Goal: Task Accomplishment & Management: Manage account settings

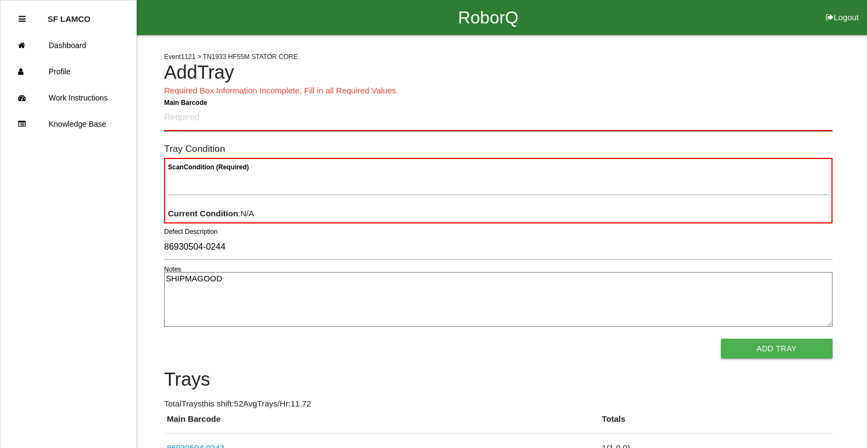
click at [351, 125] on Barcode "Main Barcode" at bounding box center [498, 119] width 668 height 26
click at [273, 118] on Barcode "Main Barcode" at bounding box center [498, 119] width 668 height 26
type Barcode "86930504-0245"
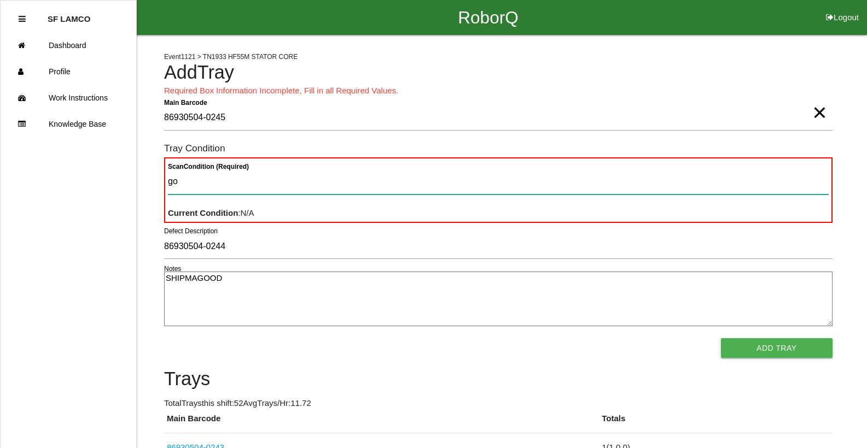
type Condition "goo"
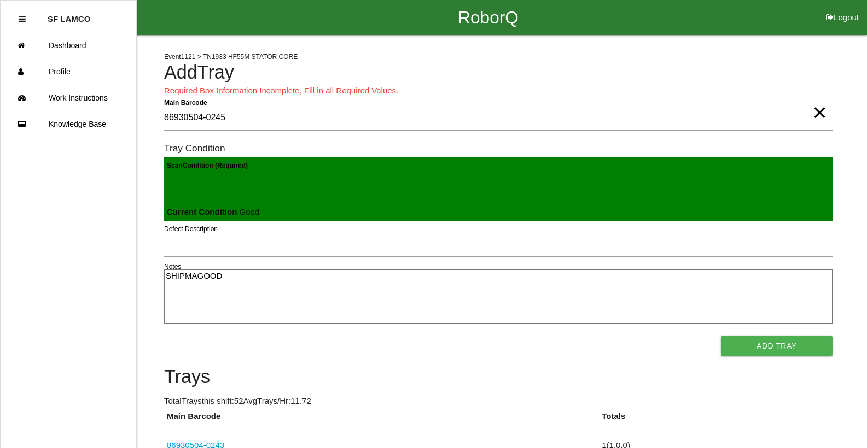
click at [721, 336] on button "Add Tray" at bounding box center [777, 346] width 112 height 20
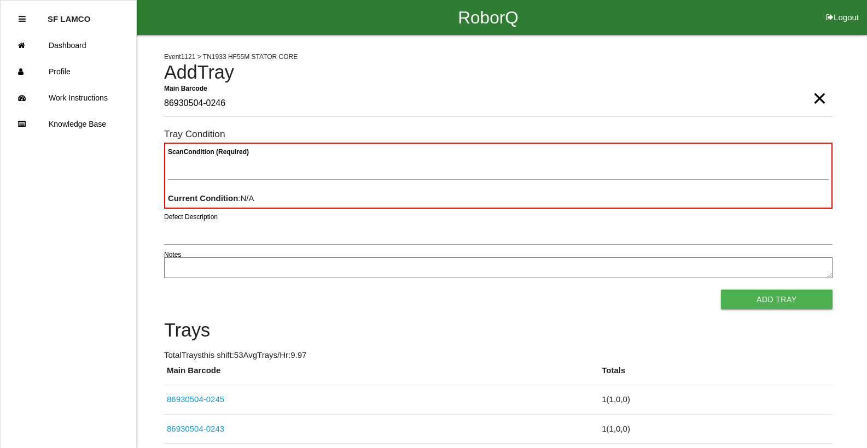
type Barcode "86930504-0246"
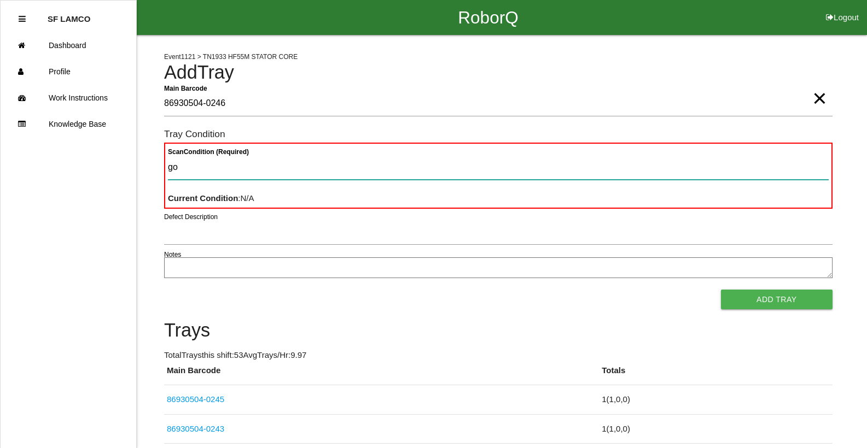
type Condition "goo"
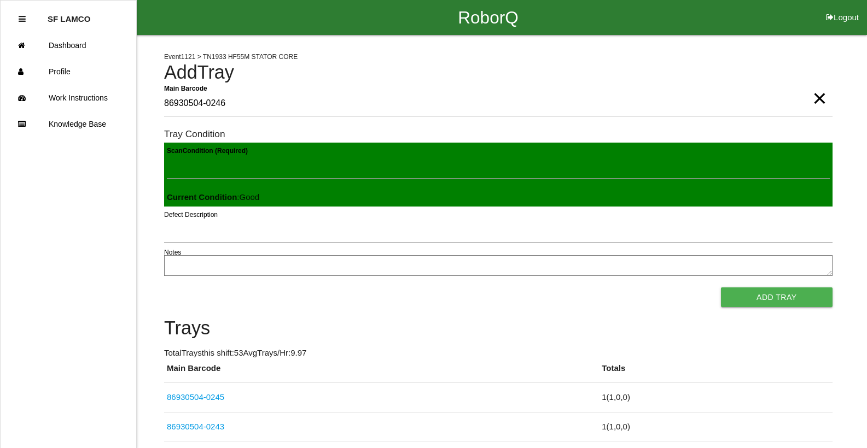
click at [721, 288] on button "Add Tray" at bounding box center [777, 298] width 112 height 20
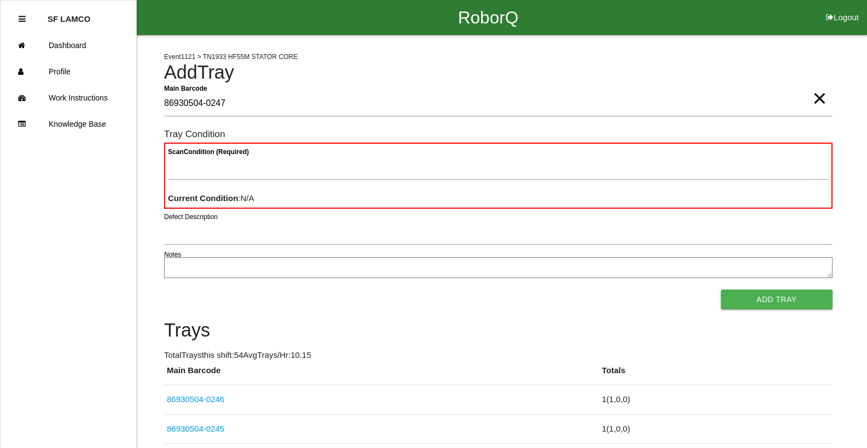
type Barcode "86930504-0247"
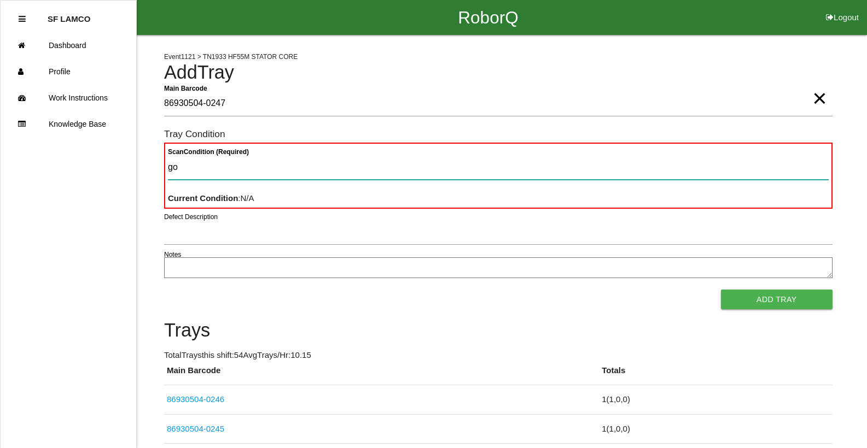
type Condition "goo"
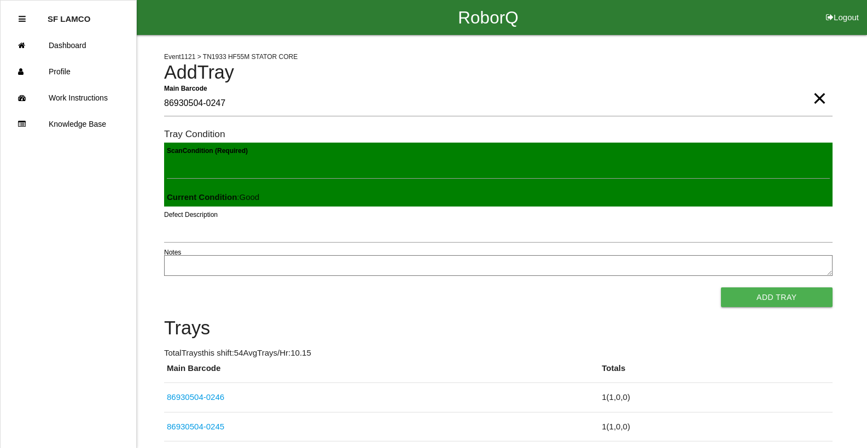
click at [721, 288] on button "Add Tray" at bounding box center [777, 298] width 112 height 20
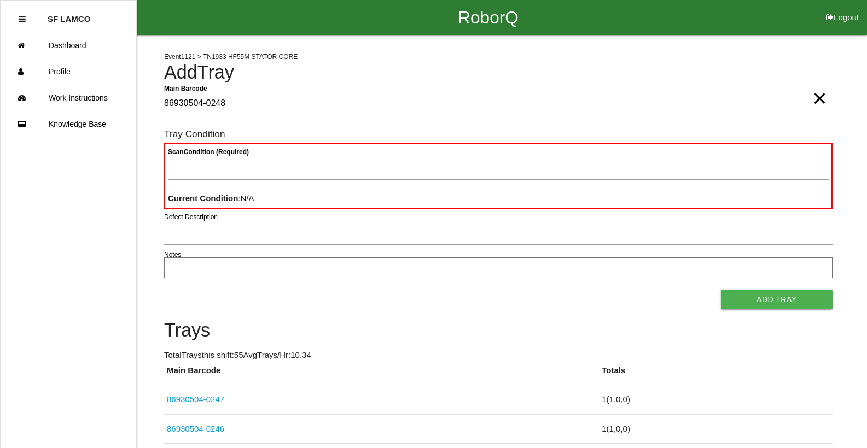
type Barcode "86930504-0248"
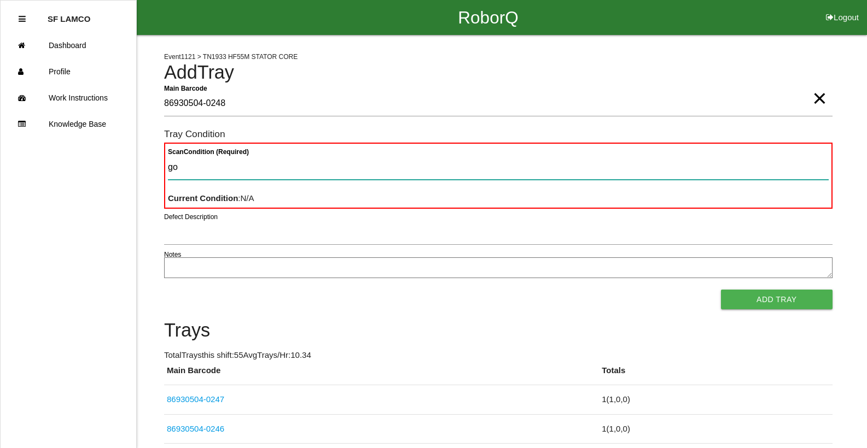
type Condition "goo"
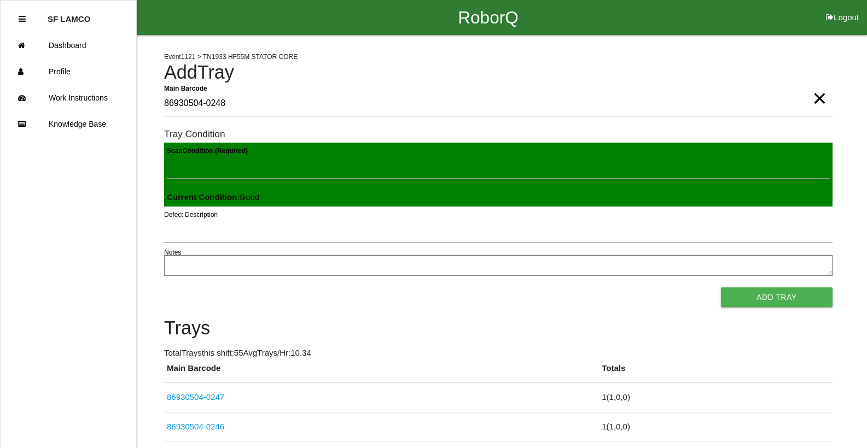
click at [721, 288] on button "Add Tray" at bounding box center [777, 298] width 112 height 20
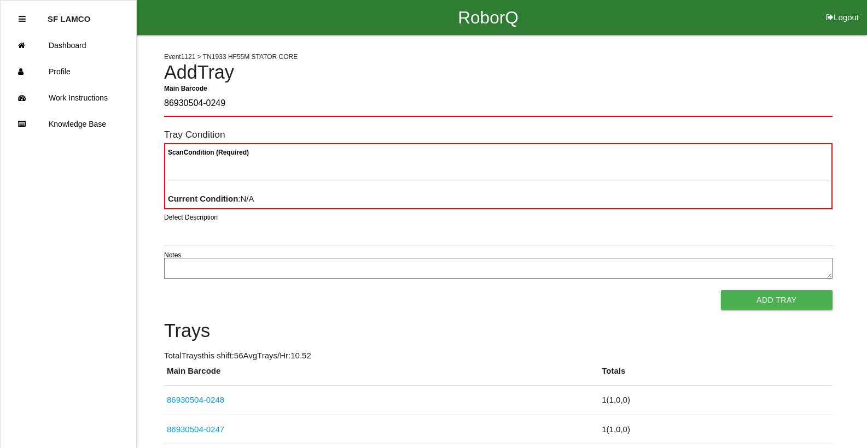
type Barcode "86930504-0249"
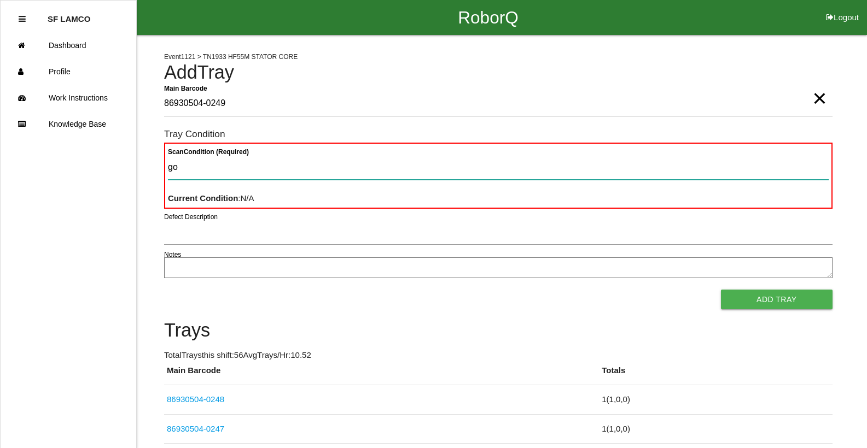
type Condition "goo"
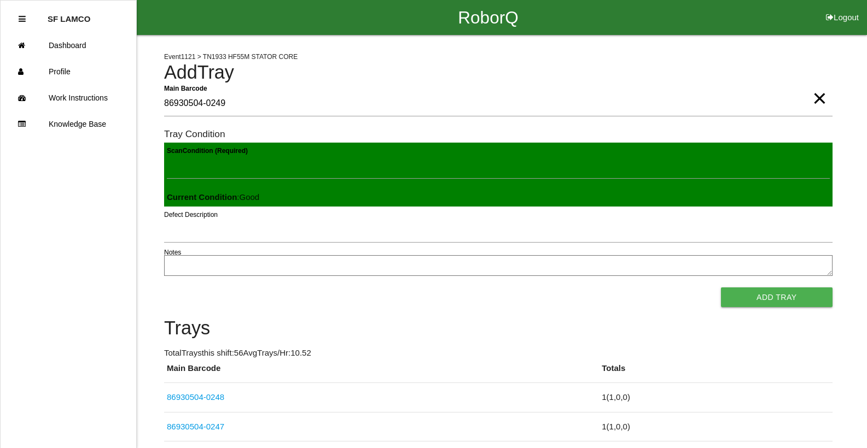
click at [721, 288] on button "Add Tray" at bounding box center [777, 298] width 112 height 20
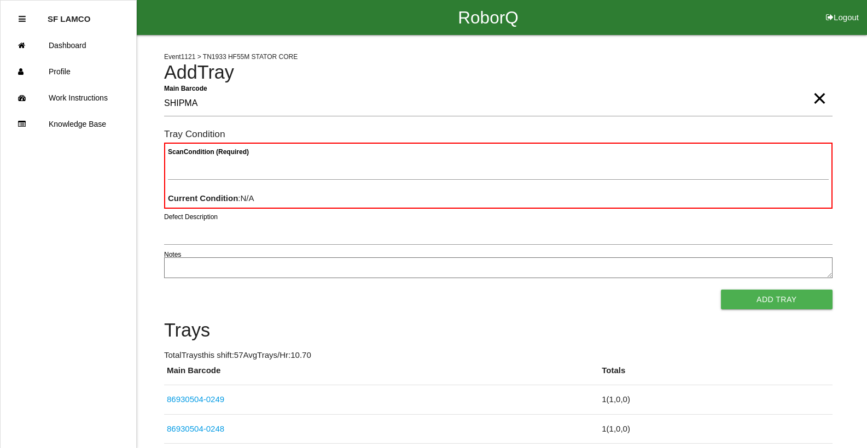
type Barcode "SHIPMA"
click at [821, 98] on span "×" at bounding box center [819, 88] width 14 height 22
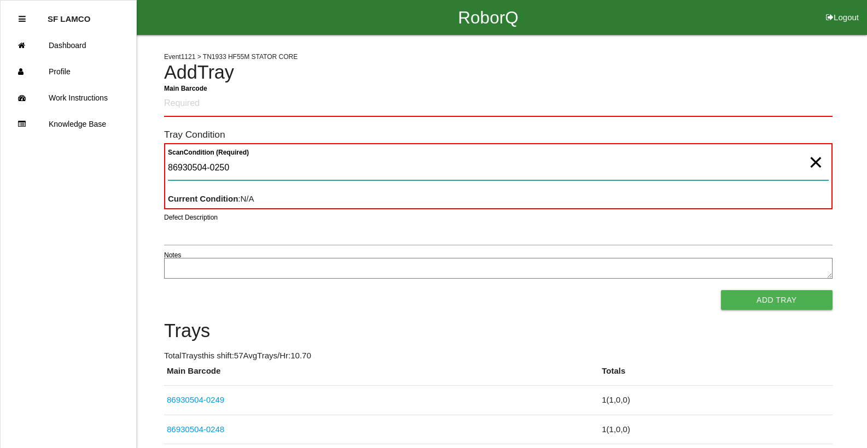
type Condition "86930504-0250"
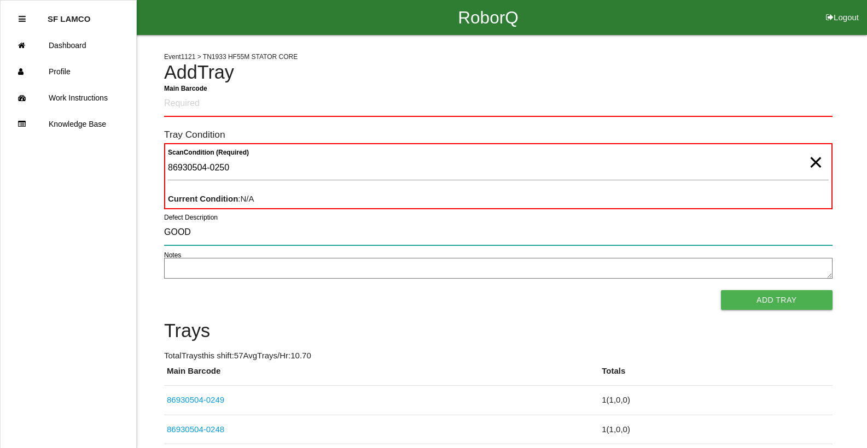
type input "GOOD"
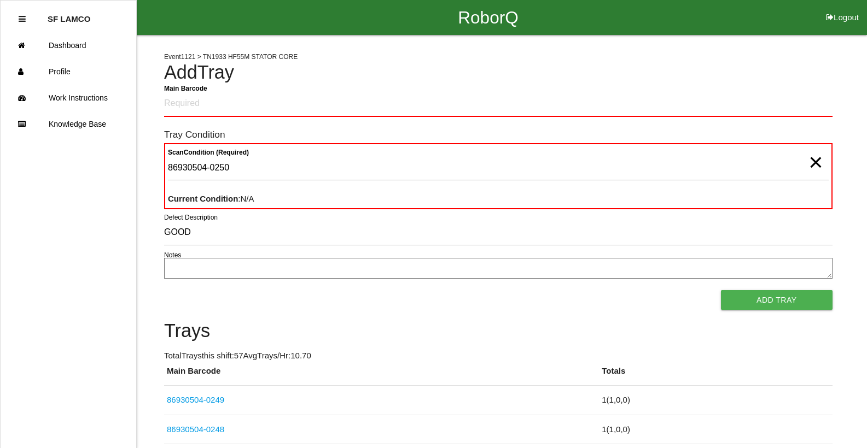
click button "Logout" at bounding box center [842, 4] width 49 height 8
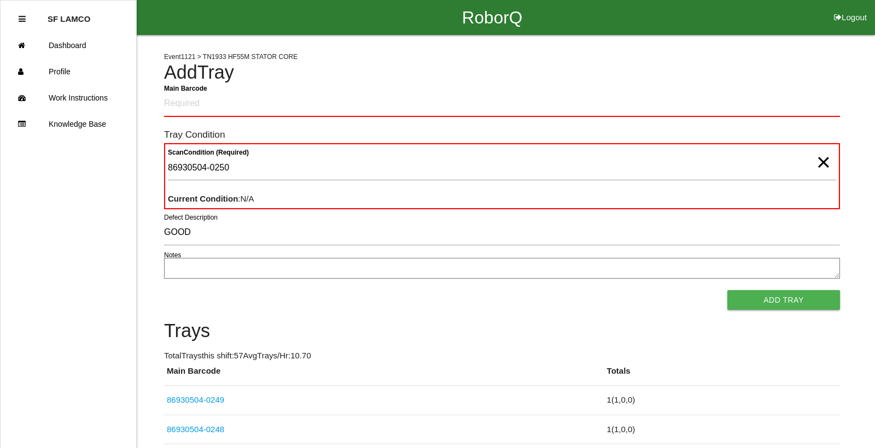
select select "Worker"
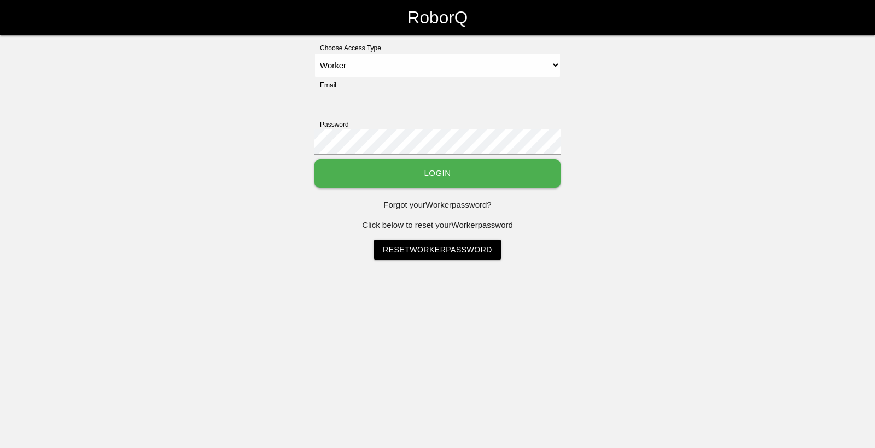
click at [314, 53] on select "Select Access Type Admin Customer Supervisor Worker" at bounding box center [437, 65] width 246 height 25
click at [380, 103] on input "86930504-0250" at bounding box center [437, 102] width 246 height 25
click at [314, 159] on button "Login" at bounding box center [437, 173] width 246 height 29
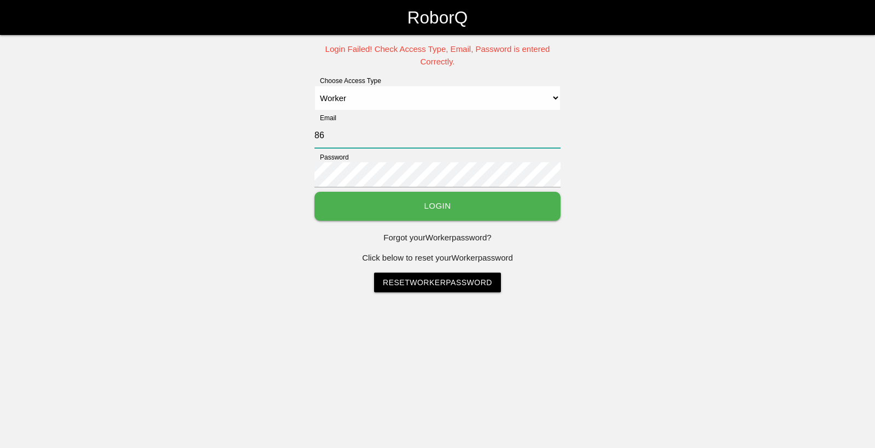
type input "8"
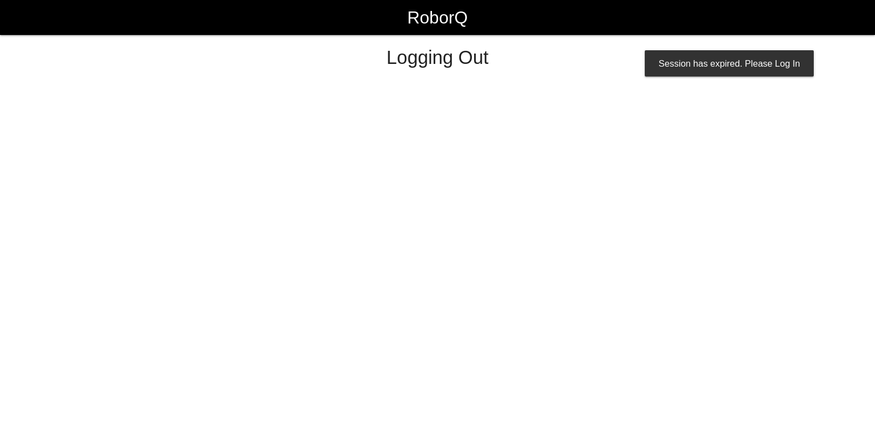
select select "Worker"
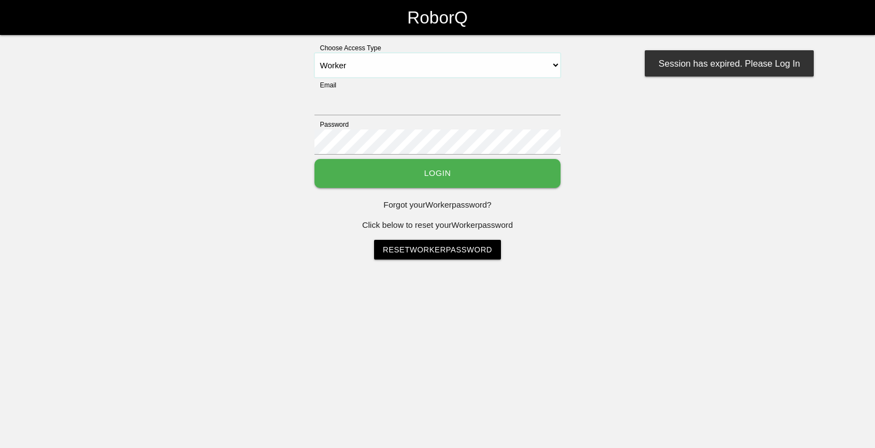
click at [359, 66] on select "Select Access Type Admin Customer Supervisor Worker" at bounding box center [437, 65] width 246 height 25
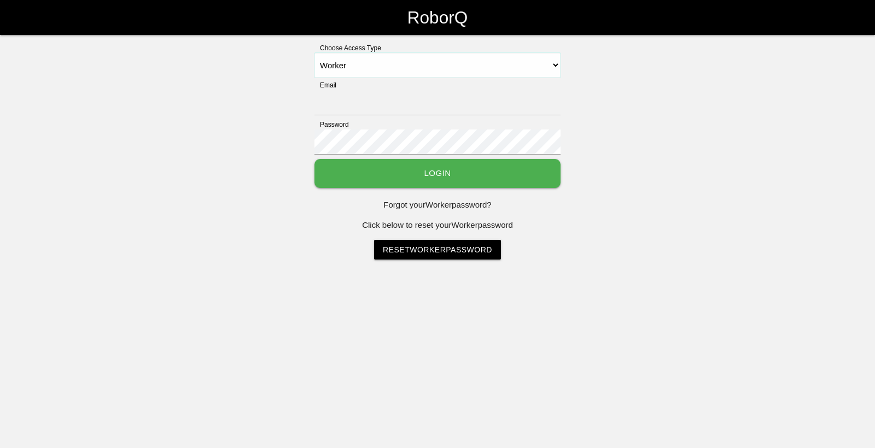
click at [314, 53] on select "Select Access Type Admin Customer Supervisor Worker" at bounding box center [437, 65] width 246 height 25
click at [362, 114] on input "Email" at bounding box center [437, 102] width 246 height 25
type input "sflamco@big3precision.com"
click at [361, 170] on button "Login" at bounding box center [437, 173] width 246 height 29
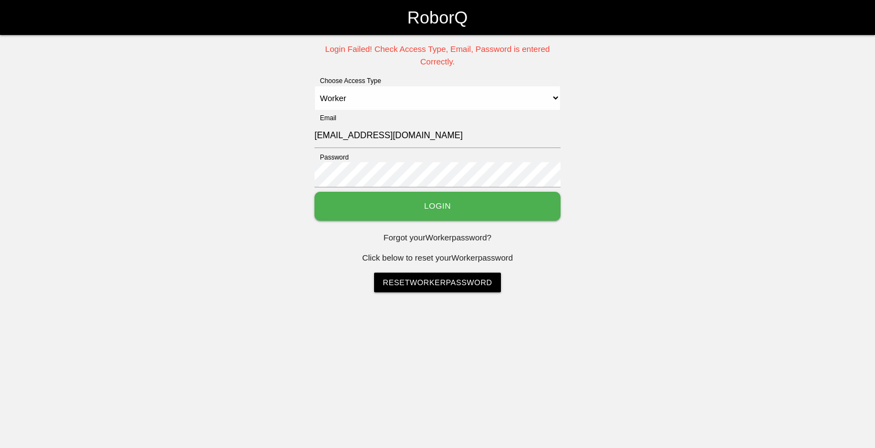
click at [430, 214] on button "Login" at bounding box center [437, 206] width 246 height 29
click at [411, 199] on button "Login" at bounding box center [437, 206] width 246 height 29
click at [410, 199] on button "Login" at bounding box center [437, 206] width 246 height 29
click at [452, 217] on button "Login" at bounding box center [437, 206] width 246 height 29
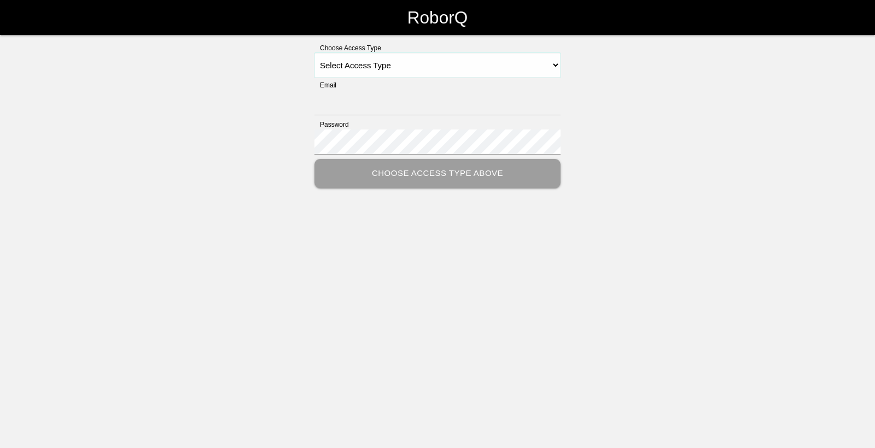
click at [446, 70] on select "Select Access Type Admin Customer Supervisor Worker" at bounding box center [437, 65] width 246 height 25
select select "Worker"
click at [314, 53] on select "Select Access Type Admin Customer Supervisor Worker" at bounding box center [437, 65] width 246 height 25
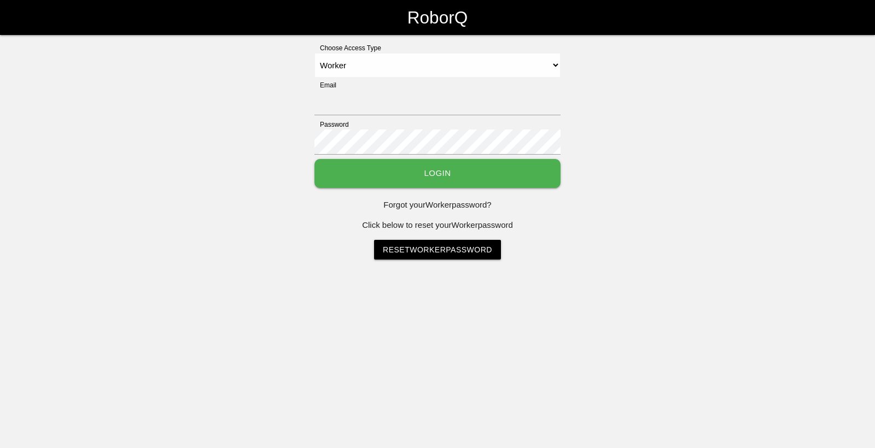
drag, startPoint x: 391, startPoint y: 107, endPoint x: 223, endPoint y: 164, distance: 177.5
click at [219, 166] on div "Choose Access Type Select Access Type Admin Customer Supervisor Worker Email Pa…" at bounding box center [437, 151] width 875 height 217
click at [343, 111] on input "Email" at bounding box center [437, 102] width 246 height 25
drag, startPoint x: 372, startPoint y: 108, endPoint x: 281, endPoint y: 146, distance: 98.8
click at [281, 146] on div "Choose Access Type Select Access Type Admin Customer Supervisor Worker Email Pa…" at bounding box center [437, 151] width 875 height 217
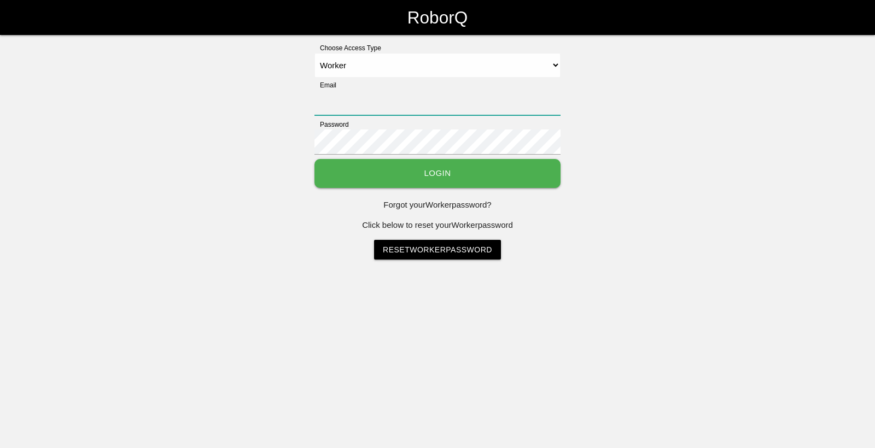
click at [336, 110] on input "Email" at bounding box center [437, 102] width 246 height 25
type input "sflamco@big3precision.com"
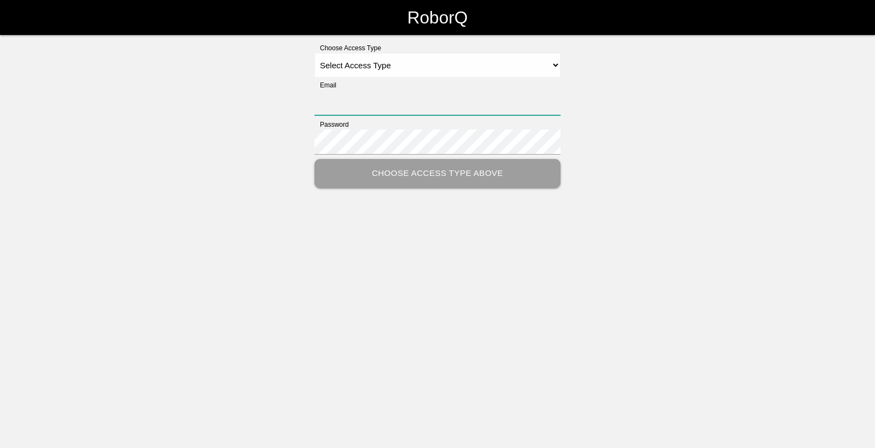
click at [367, 104] on input "Email" at bounding box center [437, 102] width 246 height 25
click at [454, 71] on select "Select Access Type Admin Customer Supervisor Worker" at bounding box center [437, 65] width 246 height 25
select select "Worker"
click at [314, 53] on select "Select Access Type Admin Customer Supervisor Worker" at bounding box center [437, 65] width 246 height 25
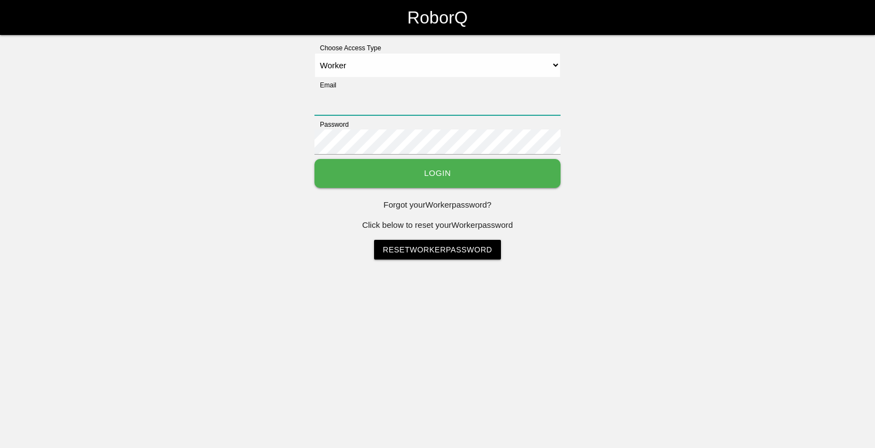
click at [385, 107] on input "Email" at bounding box center [437, 102] width 246 height 25
type input "sflamco@big3precision.com"
click at [451, 253] on link "Reset Worker Password" at bounding box center [437, 250] width 127 height 20
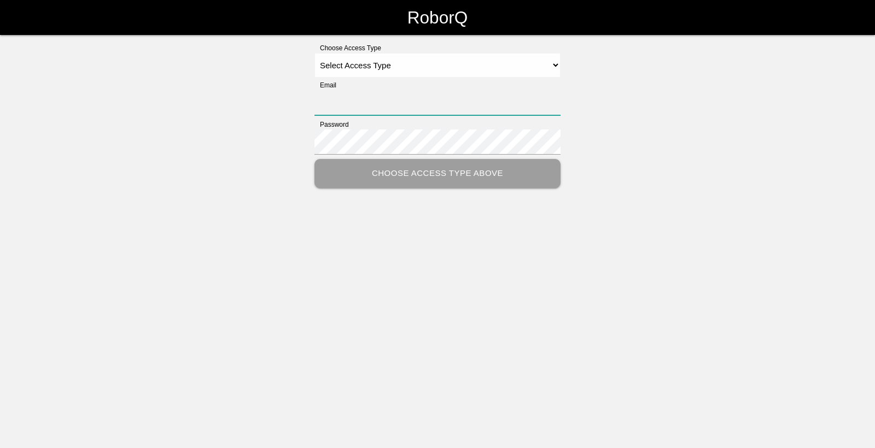
click at [366, 104] on input "Email" at bounding box center [437, 102] width 246 height 25
type input "[EMAIL_ADDRESS][DOMAIN_NAME]"
click at [401, 64] on select "Select Access Type Admin Customer Supervisor Worker" at bounding box center [437, 65] width 246 height 25
click at [314, 53] on select "Select Access Type Admin Customer Supervisor Worker" at bounding box center [437, 65] width 246 height 25
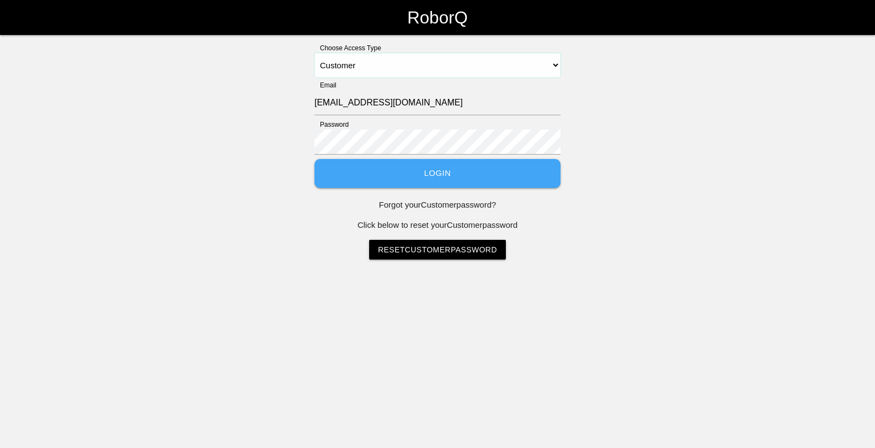
drag, startPoint x: 368, startPoint y: 66, endPoint x: 369, endPoint y: 75, distance: 8.9
click at [368, 66] on select "Select Access Type Admin Customer Supervisor Worker" at bounding box center [437, 65] width 246 height 25
click at [314, 53] on select "Select Access Type Admin Customer Supervisor Worker" at bounding box center [437, 65] width 246 height 25
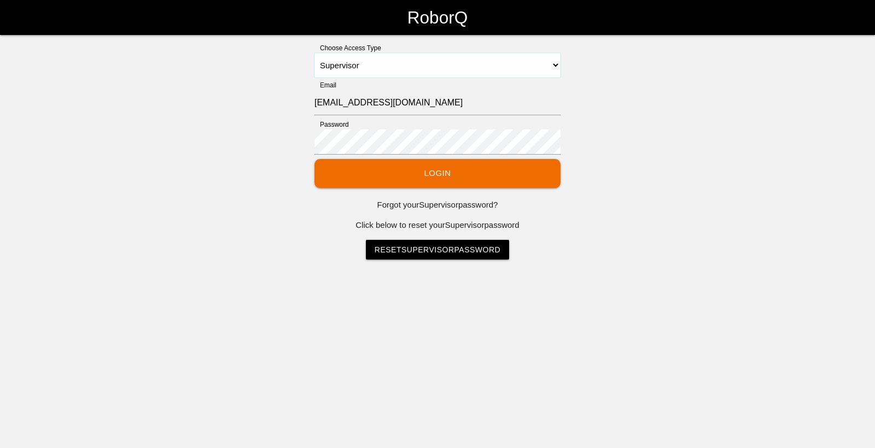
click at [353, 62] on select "Select Access Type Admin Customer Supervisor Worker" at bounding box center [437, 65] width 246 height 25
select select "Worker"
click at [314, 53] on select "Select Access Type Admin Customer Supervisor Worker" at bounding box center [437, 65] width 246 height 25
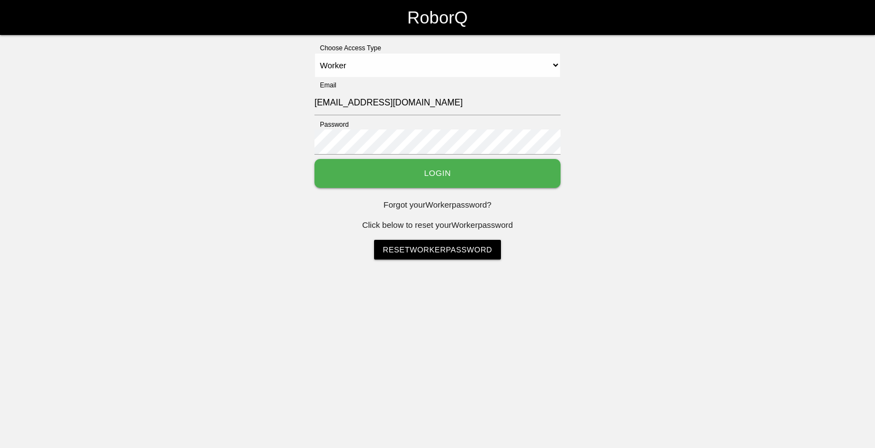
click at [457, 207] on p "Forgot your Worker password?" at bounding box center [437, 205] width 246 height 13
click at [435, 247] on link "Reset Worker Password" at bounding box center [437, 250] width 127 height 20
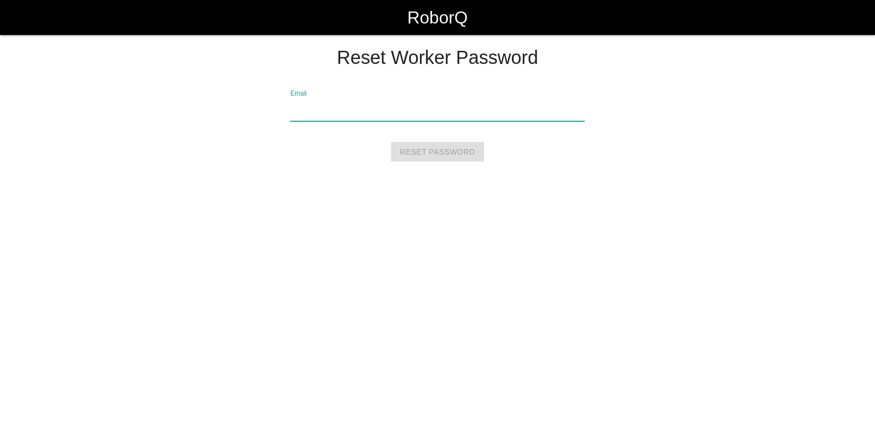
click at [332, 115] on input "Email" at bounding box center [437, 108] width 294 height 25
type input "[EMAIL_ADDRESS][DOMAIN_NAME]"
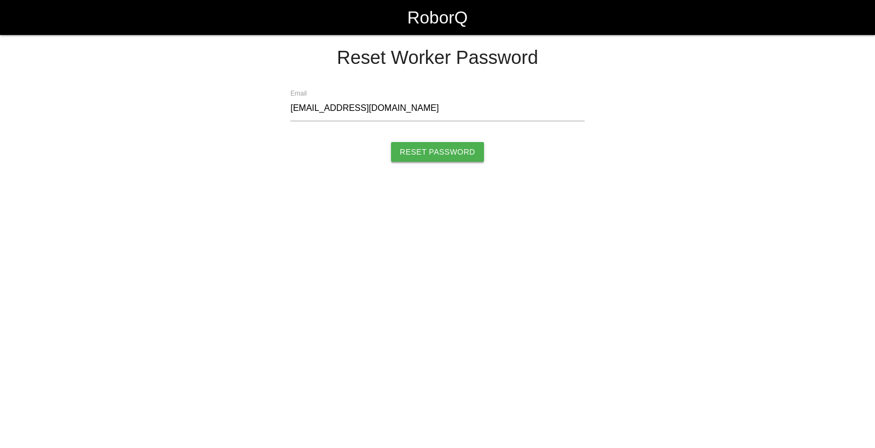
click at [427, 155] on input "Reset Password" at bounding box center [437, 152] width 93 height 20
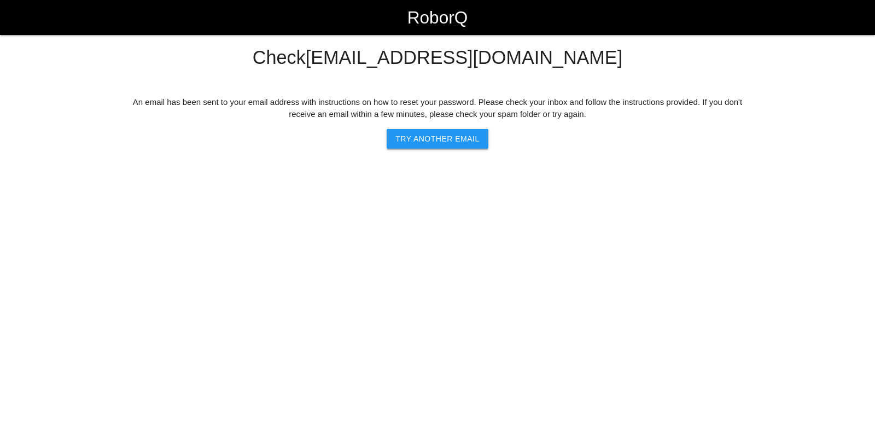
click at [439, 137] on button "Try another Email" at bounding box center [437, 139] width 101 height 20
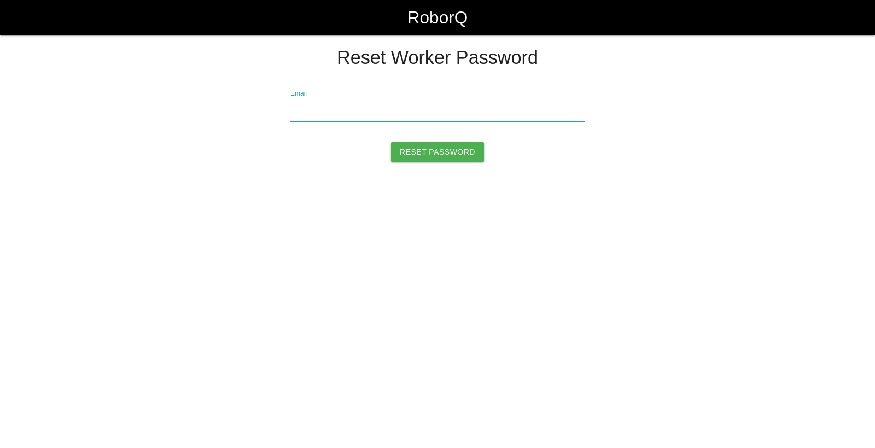
click at [392, 114] on input "Email" at bounding box center [437, 108] width 294 height 25
type input "bstromain@big3precision.com"
click at [421, 151] on input "Reset Password" at bounding box center [437, 152] width 93 height 20
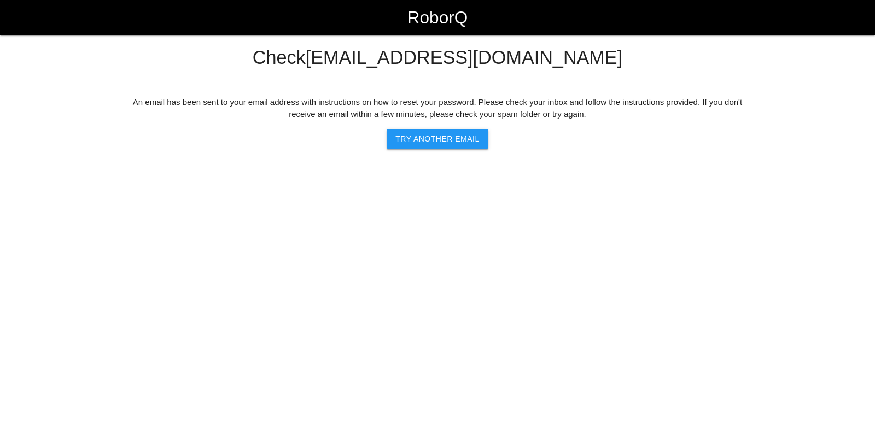
click at [439, 141] on button "Try another Email" at bounding box center [437, 139] width 101 height 20
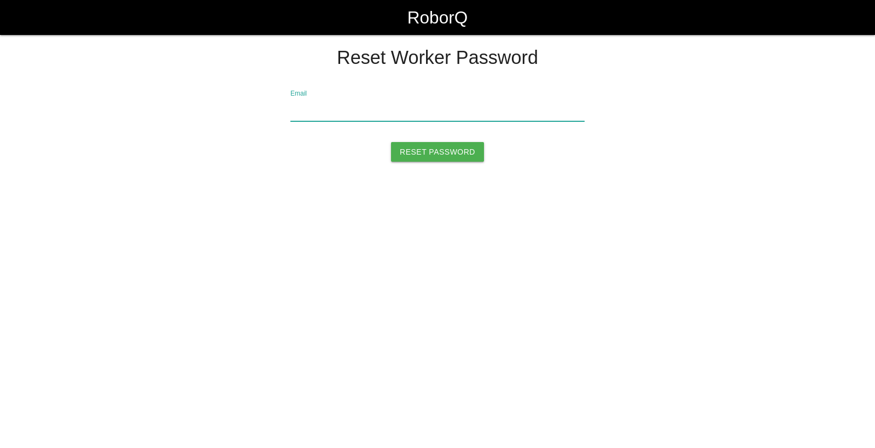
click at [363, 114] on input "Email" at bounding box center [437, 108] width 294 height 25
type input "[EMAIL_ADDRESS][DOMAIN_NAME]"
click at [413, 153] on input "Reset Password" at bounding box center [437, 152] width 93 height 20
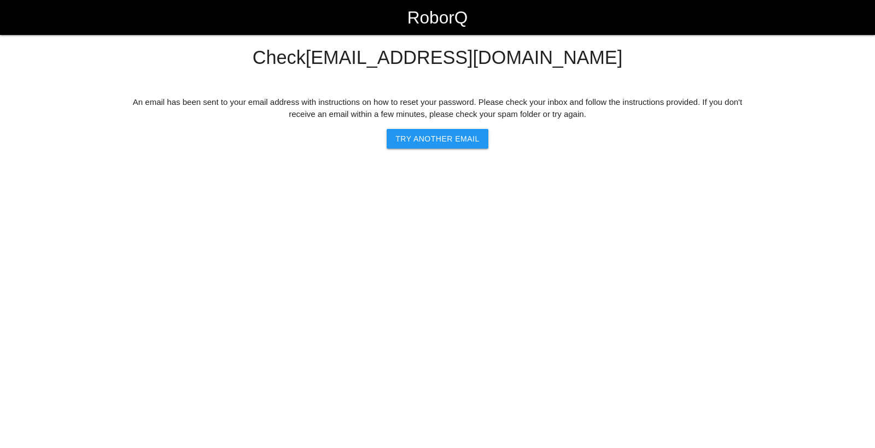
click at [563, 79] on div "Check sflamco@big3precision.com An email has been sent to your email address wi…" at bounding box center [437, 98] width 613 height 101
drag, startPoint x: 728, startPoint y: 84, endPoint x: 736, endPoint y: 91, distance: 10.5
click at [731, 85] on div "Check sflamco@big3precision.com An email has been sent to your email address wi…" at bounding box center [437, 98] width 613 height 101
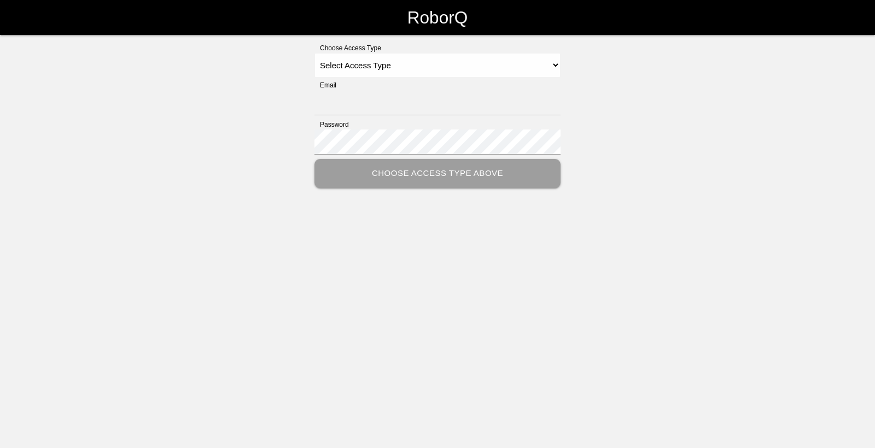
click at [737, 243] on html "RoborQ Choose Access Type Select Access Type Admin Customer Supervisor Worker E…" at bounding box center [437, 121] width 875 height 243
click at [403, 102] on input "Email" at bounding box center [437, 102] width 246 height 25
click at [400, 64] on select "Select Access Type Admin Customer Supervisor Worker" at bounding box center [437, 65] width 246 height 25
select select "Worker"
click at [314, 53] on select "Select Access Type Admin Customer Supervisor Worker" at bounding box center [437, 65] width 246 height 25
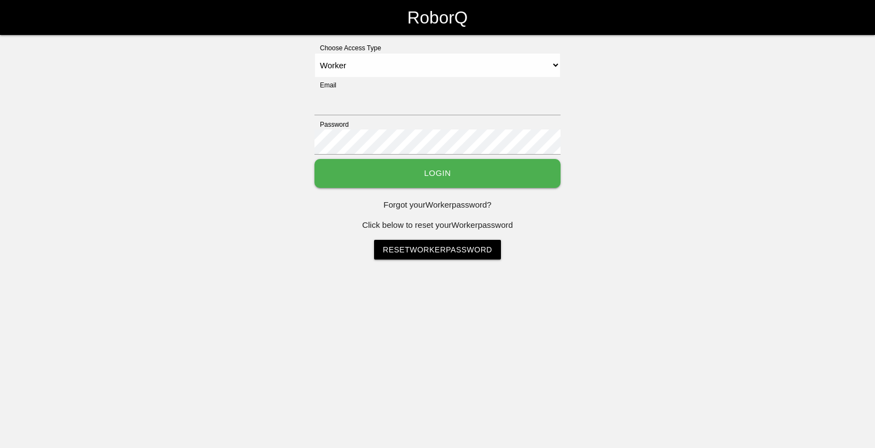
click at [377, 85] on div "Email" at bounding box center [437, 99] width 246 height 39
click at [372, 96] on input "Email" at bounding box center [437, 102] width 246 height 25
type input "[EMAIL_ADDRESS][DOMAIN_NAME]"
click at [447, 171] on button "Login" at bounding box center [437, 173] width 246 height 29
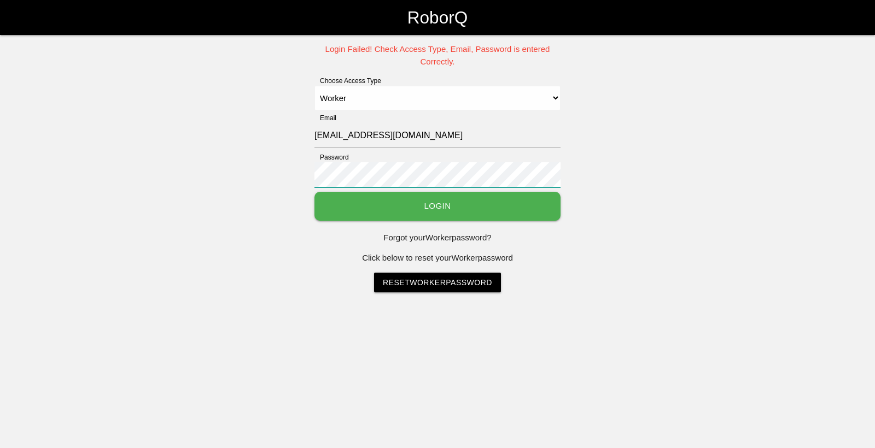
click at [305, 174] on div "Login Failed! Check Access Type, Email, Password is entered Correctly. Choose A…" at bounding box center [437, 167] width 875 height 249
click at [256, 159] on div "Login Failed! Check Access Type, Email, Password is entered Correctly. Choose A…" at bounding box center [437, 167] width 875 height 249
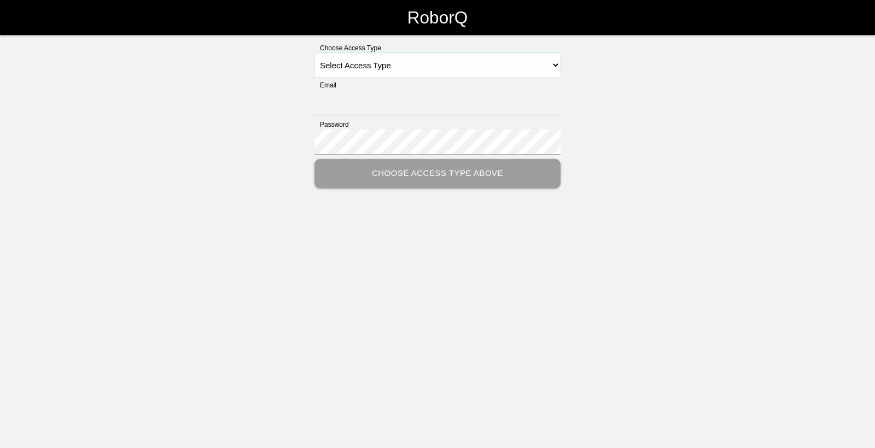
click at [357, 67] on select "Select Access Type Admin Customer Supervisor Worker" at bounding box center [437, 65] width 246 height 25
select select "Worker"
click at [314, 53] on select "Select Access Type Admin Customer Supervisor Worker" at bounding box center [437, 65] width 246 height 25
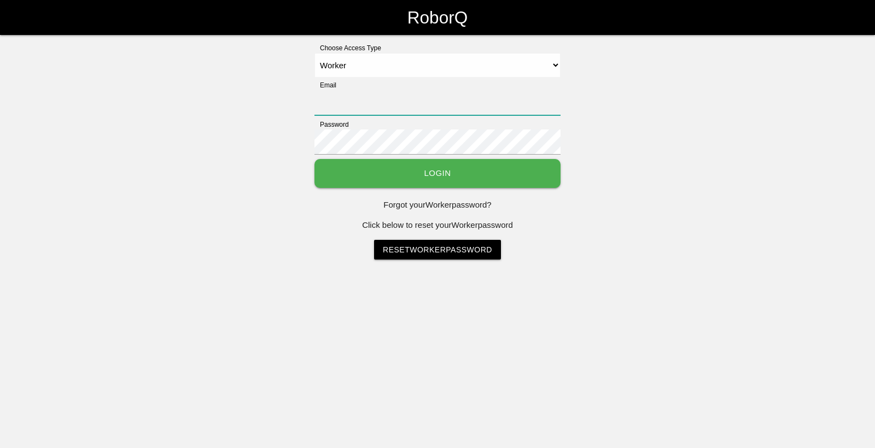
click at [350, 106] on input "Email" at bounding box center [437, 102] width 246 height 25
type input "[EMAIL_ADDRESS][DOMAIN_NAME]"
click at [381, 107] on input "[EMAIL_ADDRESS][DOMAIN_NAME]" at bounding box center [437, 102] width 246 height 25
drag, startPoint x: 433, startPoint y: 105, endPoint x: 314, endPoint y: 99, distance: 118.8
click at [314, 99] on div "Choose Access Type Select Access Type Admin Customer Supervisor Worker Email [E…" at bounding box center [437, 151] width 875 height 217
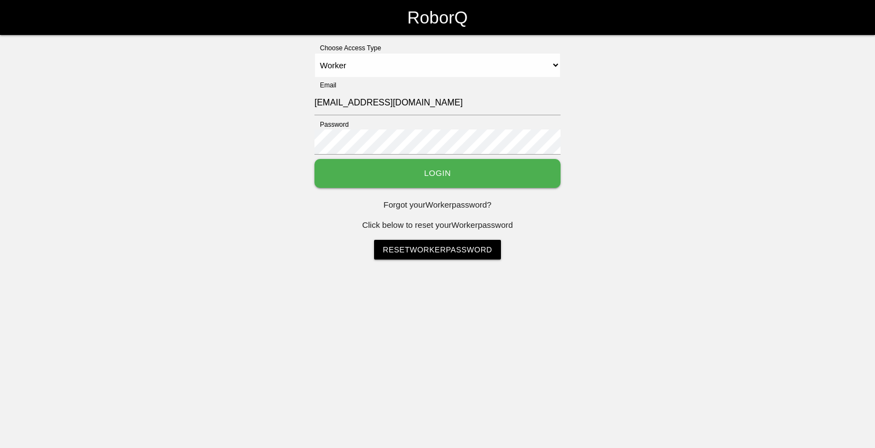
click at [440, 172] on button "Login" at bounding box center [437, 173] width 246 height 29
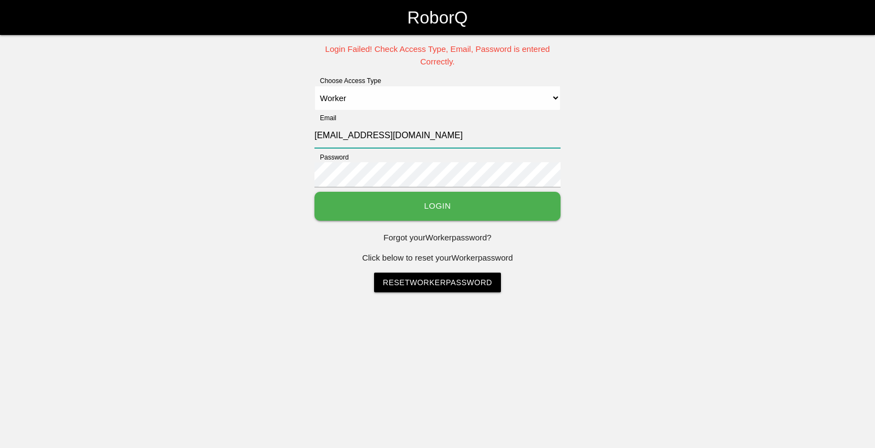
click at [427, 139] on input "[EMAIL_ADDRESS][DOMAIN_NAME]" at bounding box center [437, 135] width 246 height 25
click at [371, 100] on select "Select Access Type Admin Customer Supervisor Worker" at bounding box center [437, 98] width 246 height 25
click at [314, 86] on select "Select Access Type Admin Customer Supervisor Worker" at bounding box center [437, 98] width 246 height 25
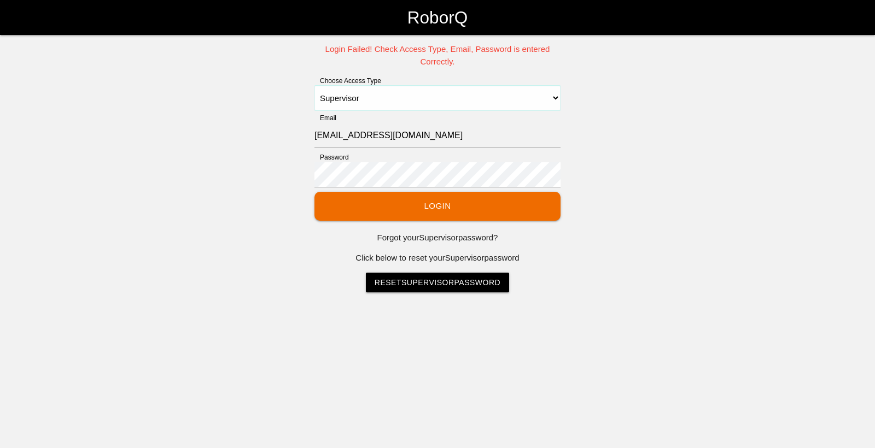
click at [353, 96] on select "Select Access Type Admin Customer Supervisor Worker" at bounding box center [437, 98] width 246 height 25
select select "Worker"
click at [314, 86] on select "Select Access Type Admin Customer Supervisor Worker" at bounding box center [437, 98] width 246 height 25
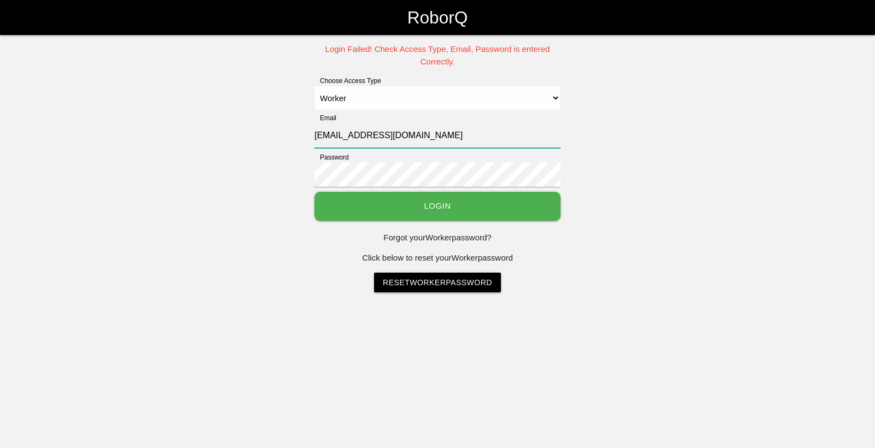
click at [425, 144] on input "[EMAIL_ADDRESS][DOMAIN_NAME]" at bounding box center [437, 135] width 246 height 25
drag, startPoint x: 439, startPoint y: 142, endPoint x: 316, endPoint y: 127, distance: 123.4
click at [316, 127] on input "[EMAIL_ADDRESS][DOMAIN_NAME]" at bounding box center [437, 135] width 246 height 25
type input "sfscheduler@big3precision.com"
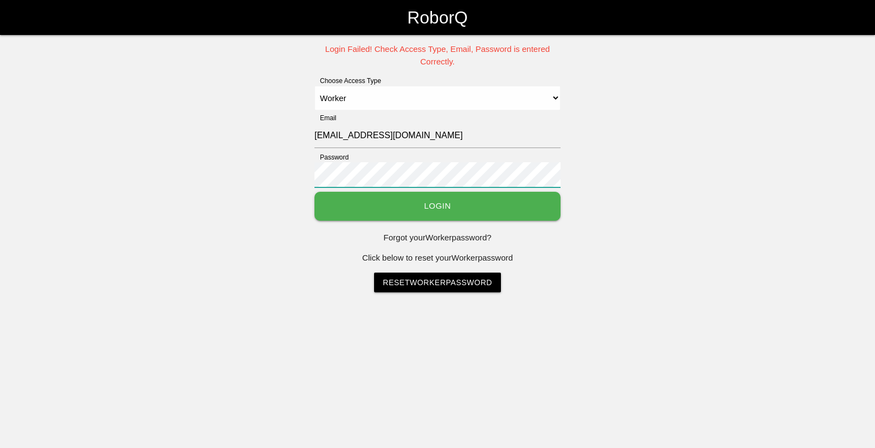
click at [308, 177] on div "Login Failed! Check Access Type, Email, Password is entered Correctly. Choose A…" at bounding box center [437, 167] width 875 height 249
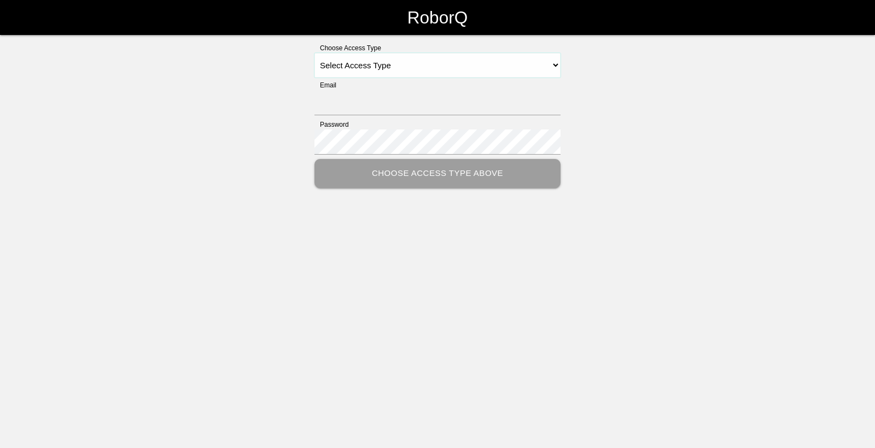
click at [386, 72] on select "Select Access Type Admin Customer Supervisor Worker" at bounding box center [437, 65] width 246 height 25
select select "Worker"
click at [314, 53] on select "Select Access Type Admin Customer Supervisor Worker" at bounding box center [437, 65] width 246 height 25
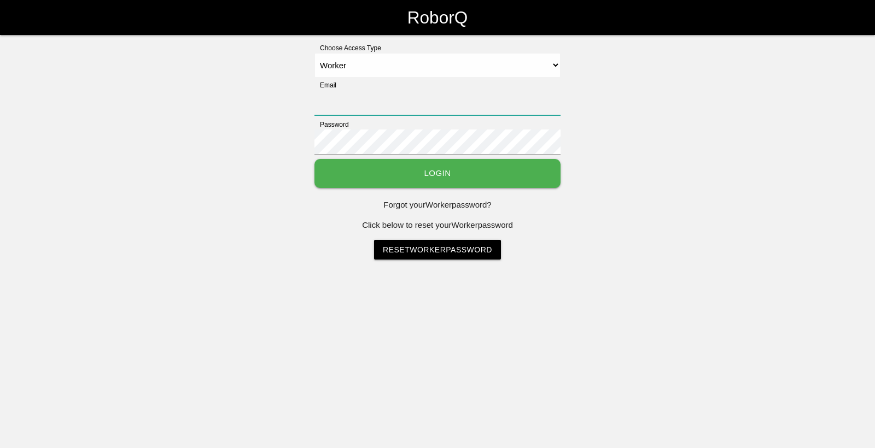
click at [349, 102] on input "Email" at bounding box center [437, 102] width 246 height 25
type input "[EMAIL_ADDRESS][DOMAIN_NAME]"
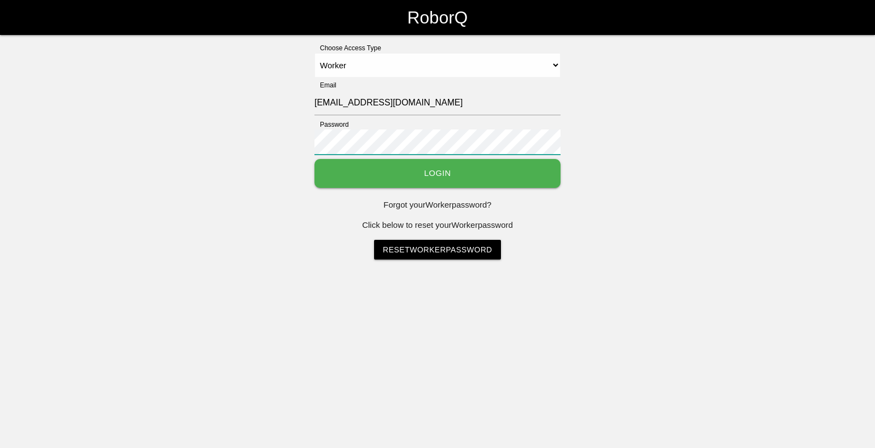
click at [314, 159] on button "Login" at bounding box center [437, 173] width 246 height 29
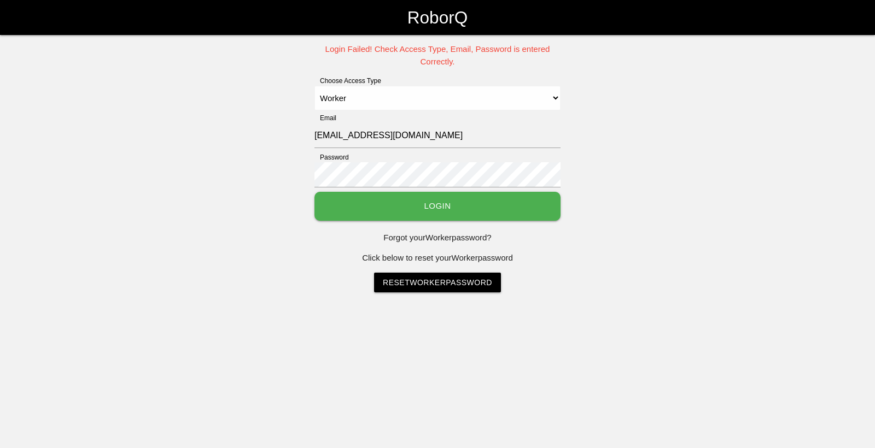
click at [413, 200] on button "Login" at bounding box center [437, 206] width 246 height 29
click at [314, 192] on button "Login" at bounding box center [437, 206] width 246 height 29
click at [404, 202] on button "Login" at bounding box center [437, 206] width 246 height 29
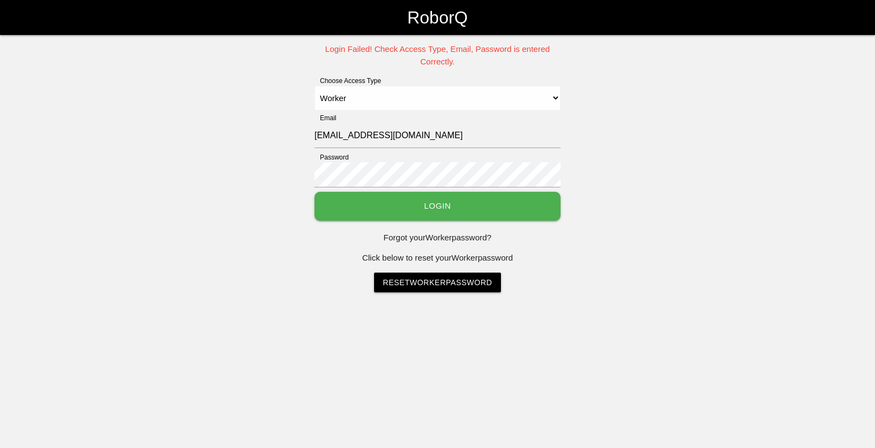
click at [452, 201] on button "Login" at bounding box center [437, 206] width 246 height 29
click at [314, 192] on button "Login" at bounding box center [437, 206] width 246 height 29
drag, startPoint x: 440, startPoint y: 281, endPoint x: 431, endPoint y: 282, distance: 8.8
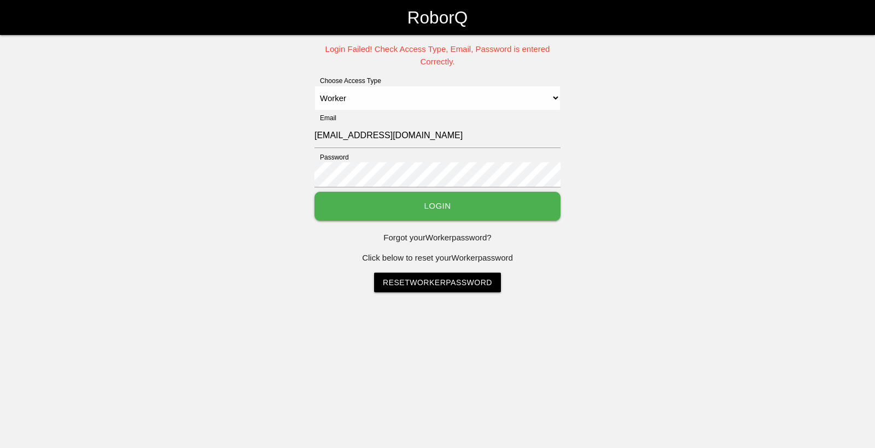
click at [431, 282] on link "Reset Worker Password" at bounding box center [437, 283] width 127 height 20
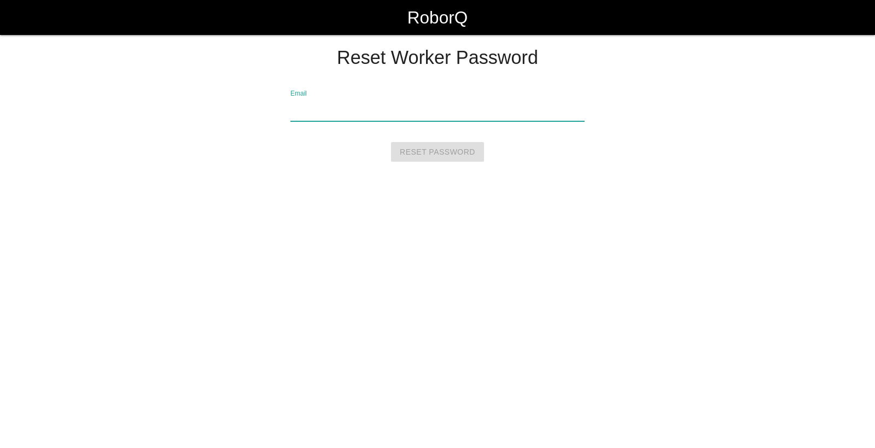
click at [317, 113] on input "Email" at bounding box center [437, 108] width 294 height 25
type input "bstromain@big3precision.com"
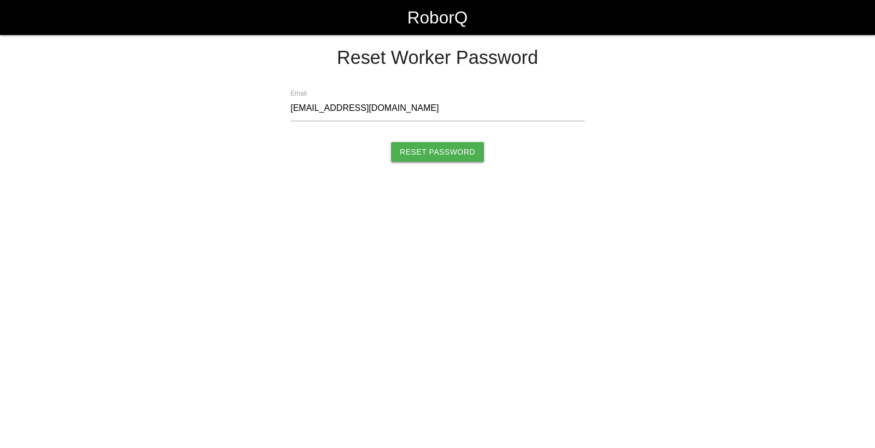
click at [435, 153] on input "Reset Password" at bounding box center [437, 152] width 93 height 20
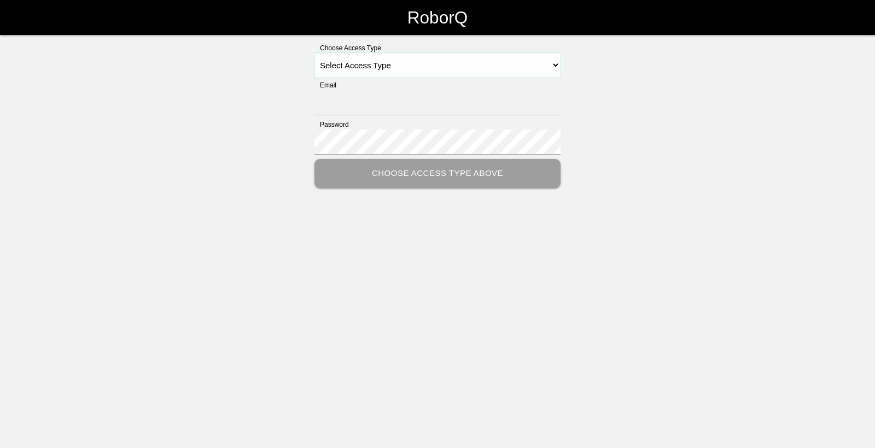
click at [399, 66] on select "Select Access Type Admin Customer Supervisor Worker" at bounding box center [437, 65] width 246 height 25
select select "Worker"
click at [314, 53] on select "Select Access Type Admin Customer Supervisor Worker" at bounding box center [437, 65] width 246 height 25
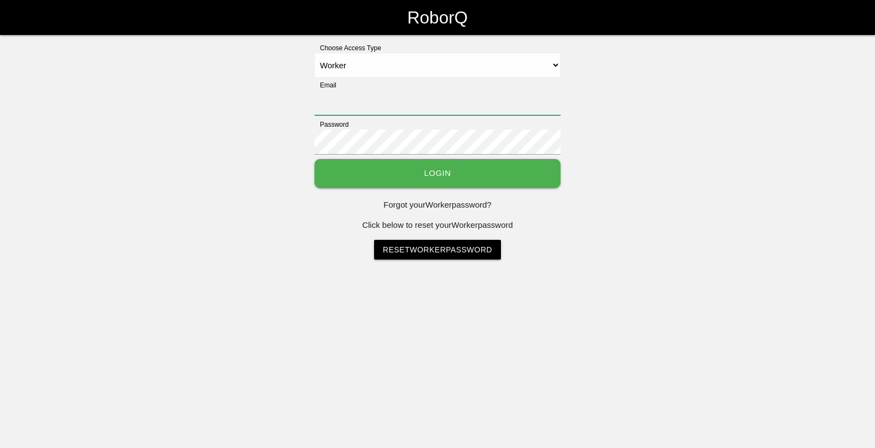
click at [368, 112] on input "Email" at bounding box center [437, 102] width 246 height 25
type input "[EMAIL_ADDRESS][DOMAIN_NAME]"
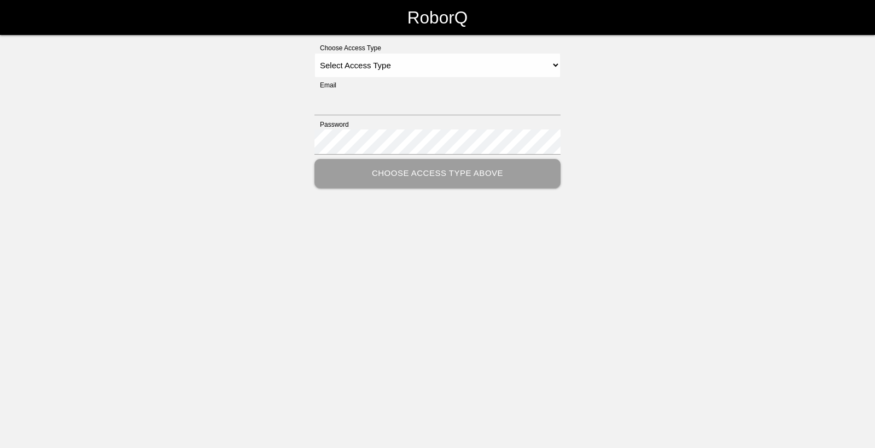
click at [383, 87] on div "Email" at bounding box center [437, 99] width 246 height 39
click at [391, 74] on select "Select Access Type Admin Customer Supervisor Worker" at bounding box center [437, 65] width 246 height 25
select select "Worker"
click at [314, 53] on select "Select Access Type Admin Customer Supervisor Worker" at bounding box center [437, 65] width 246 height 25
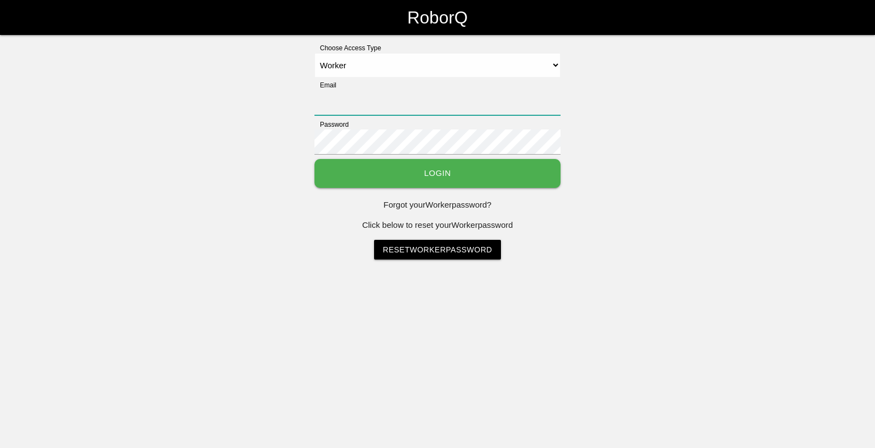
click at [376, 109] on input "Email" at bounding box center [437, 102] width 246 height 25
click at [441, 171] on button "Login" at bounding box center [437, 173] width 246 height 29
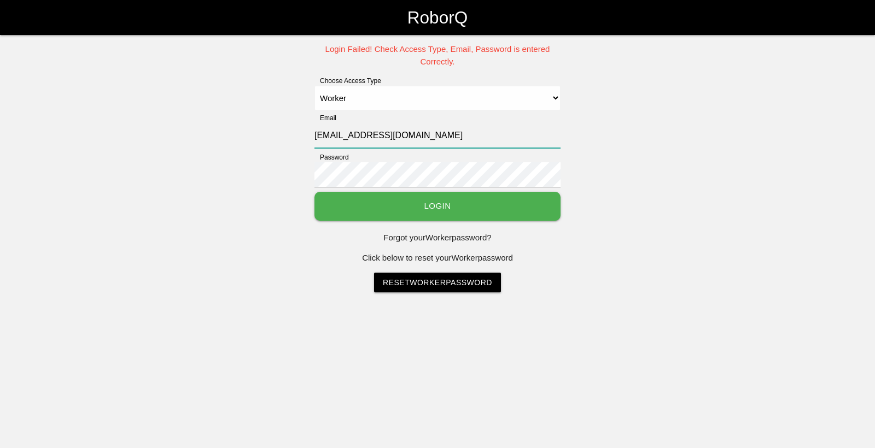
click at [447, 139] on input "[EMAIL_ADDRESS][DOMAIN_NAME]" at bounding box center [437, 135] width 246 height 25
drag, startPoint x: 426, startPoint y: 137, endPoint x: 304, endPoint y: 125, distance: 123.1
click at [304, 127] on div "Login Failed! Check Access Type, Email, Password is entered Correctly. Choose A…" at bounding box center [437, 167] width 875 height 249
type input "[EMAIL_ADDRESS][DOMAIN_NAME]"
click at [418, 205] on button "Login" at bounding box center [437, 206] width 246 height 29
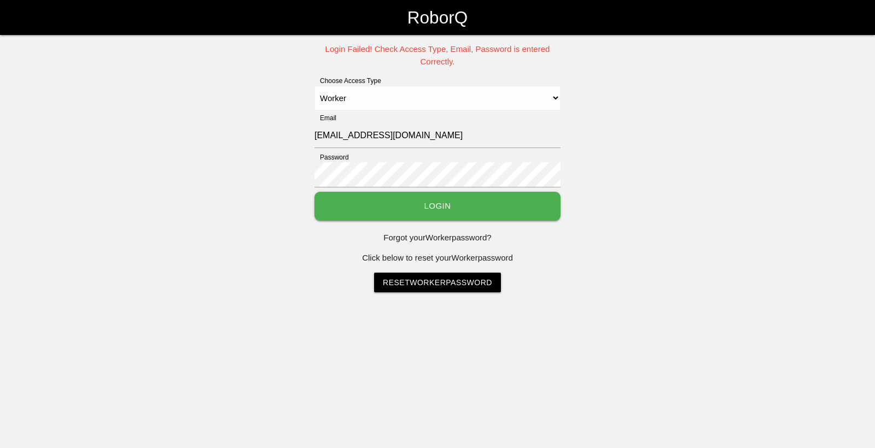
click at [418, 205] on button "Login" at bounding box center [437, 206] width 246 height 29
click at [405, 143] on input "[EMAIL_ADDRESS][DOMAIN_NAME]" at bounding box center [437, 135] width 246 height 25
click at [546, 96] on select "Select Access Type Admin Customer Supervisor Worker" at bounding box center [437, 98] width 246 height 25
select select "Supervisor"
click at [314, 86] on select "Select Access Type Admin Customer Supervisor Worker" at bounding box center [437, 98] width 246 height 25
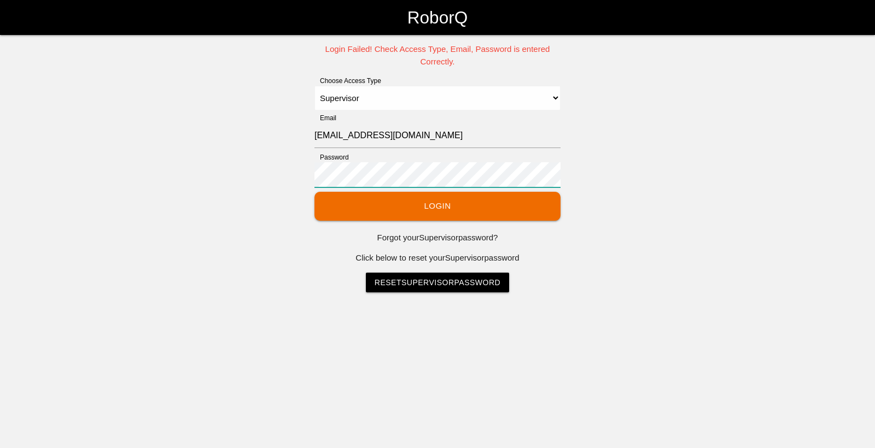
click at [311, 166] on div "Login Failed! Check Access Type, Email, Password is entered Correctly. Choose A…" at bounding box center [437, 167] width 875 height 249
click at [422, 208] on button "Login" at bounding box center [437, 206] width 246 height 29
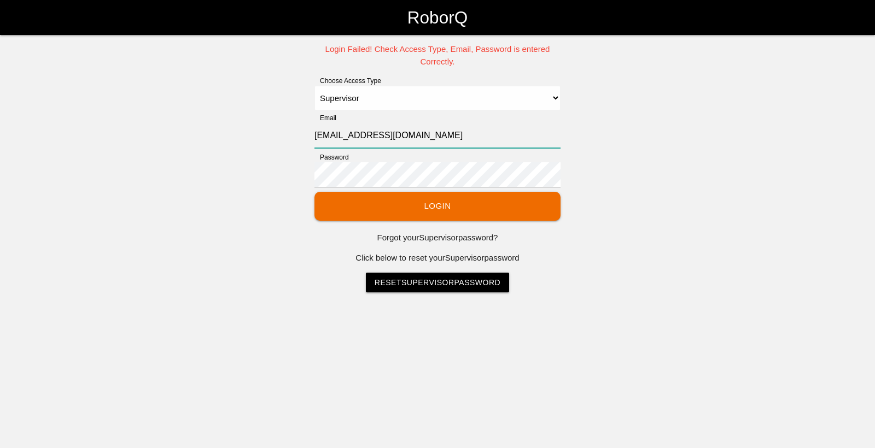
click at [406, 137] on input "sfscheduler@big3precision.com" at bounding box center [437, 135] width 246 height 25
drag, startPoint x: 323, startPoint y: 121, endPoint x: 268, endPoint y: 113, distance: 55.4
click at [268, 113] on div "Login Failed! Check Access Type, Email, Password is entered Correctly. Choose A…" at bounding box center [437, 167] width 875 height 249
click at [372, 141] on input "Email" at bounding box center [437, 135] width 246 height 25
type input "sflamco@big3precision.com"
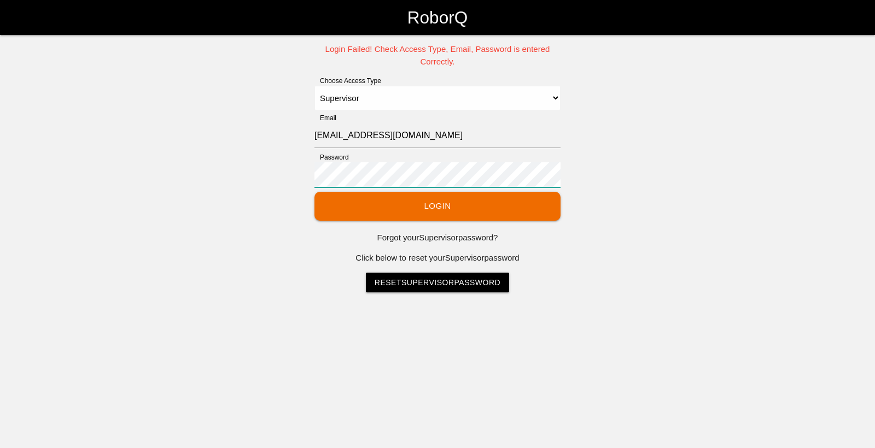
click at [306, 177] on div "Login Failed! Check Access Type, Email, Password is entered Correctly. Choose A…" at bounding box center [437, 167] width 875 height 249
click at [428, 208] on button "Login" at bounding box center [437, 206] width 246 height 29
click at [428, 207] on button "Login" at bounding box center [437, 206] width 246 height 29
click at [386, 102] on select "Select Access Type Admin Customer Supervisor Worker" at bounding box center [437, 98] width 246 height 25
select select "Worker"
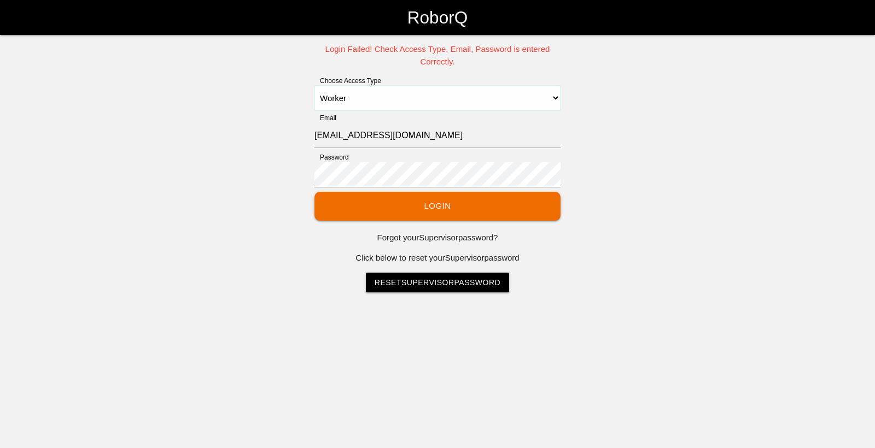
click at [314, 86] on select "Select Access Type Admin Customer Supervisor Worker" at bounding box center [437, 98] width 246 height 25
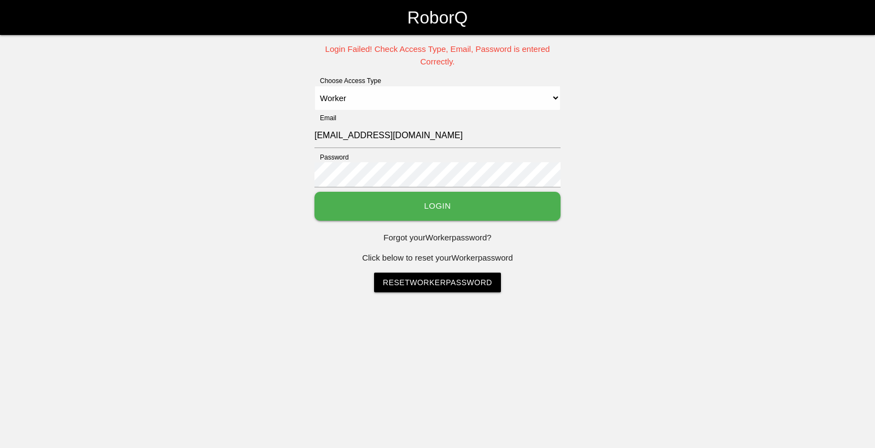
click at [415, 207] on button "Login" at bounding box center [437, 206] width 246 height 29
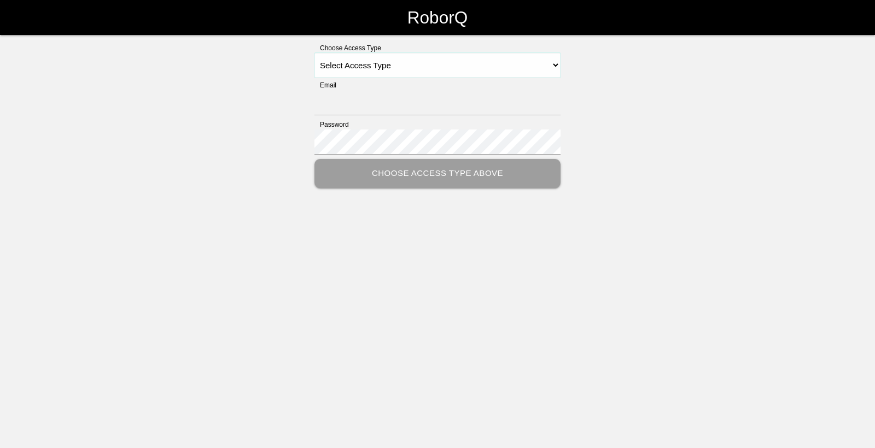
drag, startPoint x: 539, startPoint y: 420, endPoint x: 368, endPoint y: 68, distance: 391.1
click at [368, 68] on select "Select Access Type Admin Customer Supervisor Worker" at bounding box center [437, 65] width 246 height 25
select select "Worker"
click at [314, 53] on select "Select Access Type Admin Customer Supervisor Worker" at bounding box center [437, 65] width 246 height 25
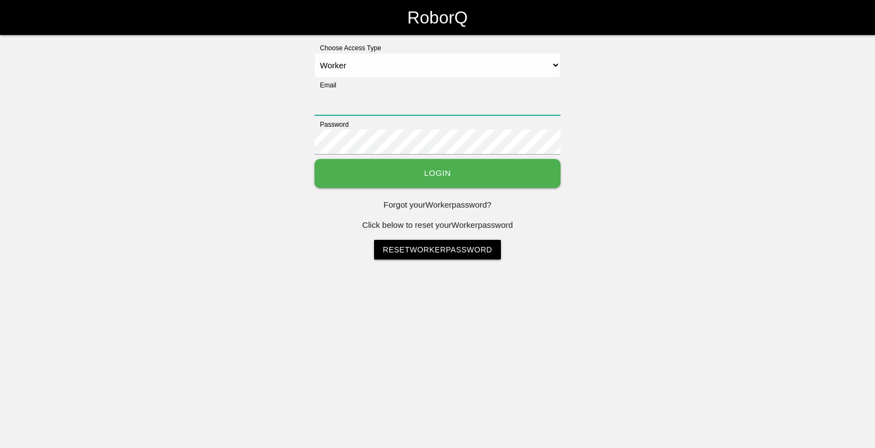
click at [368, 102] on input "Email" at bounding box center [437, 102] width 246 height 25
type input "sflamco@big3precision.com"
click at [453, 171] on button "Login" at bounding box center [437, 173] width 246 height 29
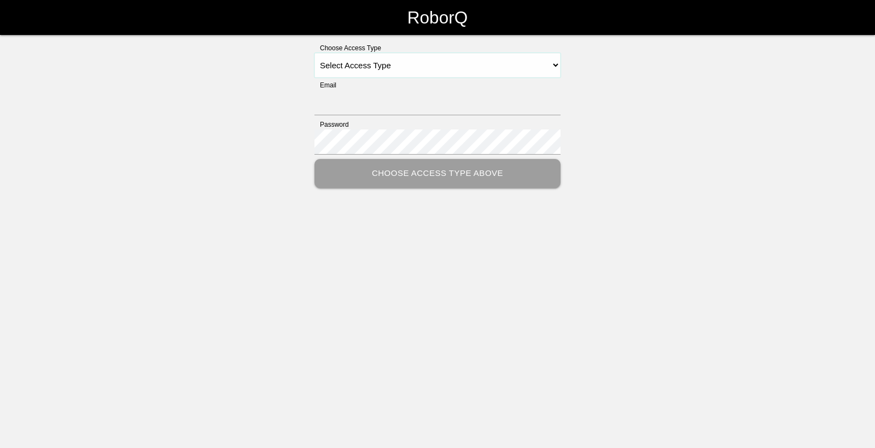
click at [314, 53] on select "Select Access Type Admin Customer Supervisor Worker" at bounding box center [437, 65] width 246 height 25
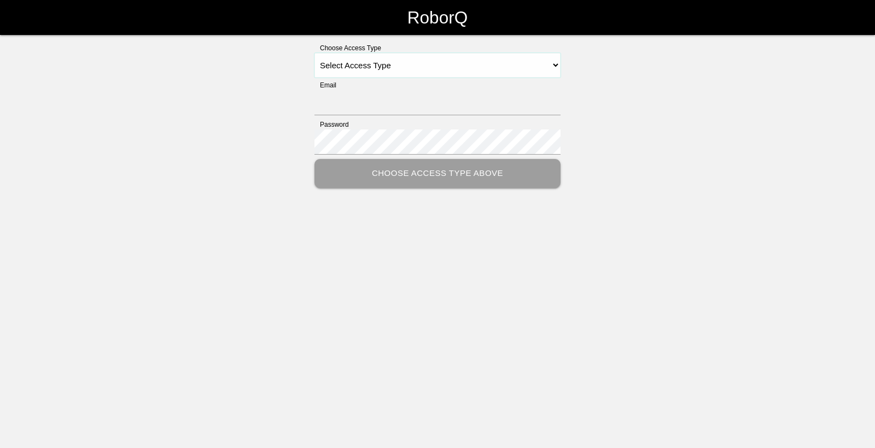
click at [314, 53] on select "Select Access Type Admin Customer Supervisor Worker" at bounding box center [437, 65] width 246 height 25
click at [391, 106] on input "Email" at bounding box center [437, 102] width 246 height 25
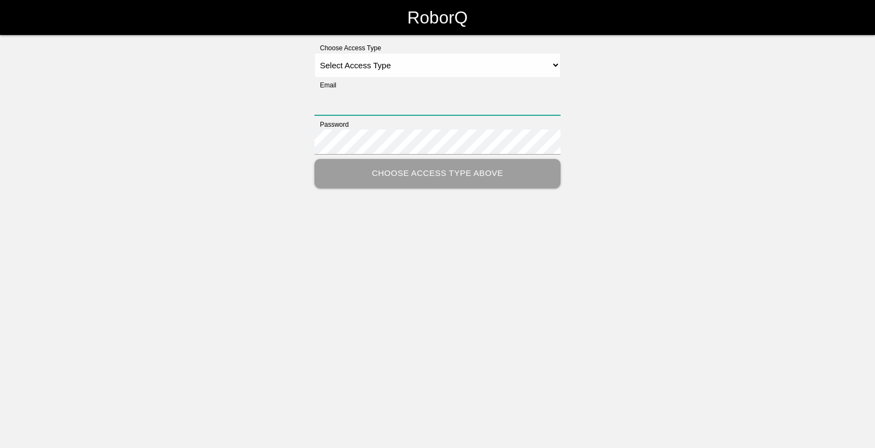
type input "[EMAIL_ADDRESS][DOMAIN_NAME]"
click at [555, 65] on select "Select Access Type Admin Customer Supervisor Worker" at bounding box center [437, 65] width 246 height 25
select select "Worker"
click at [314, 53] on select "Select Access Type Admin Customer Supervisor Worker" at bounding box center [437, 65] width 246 height 25
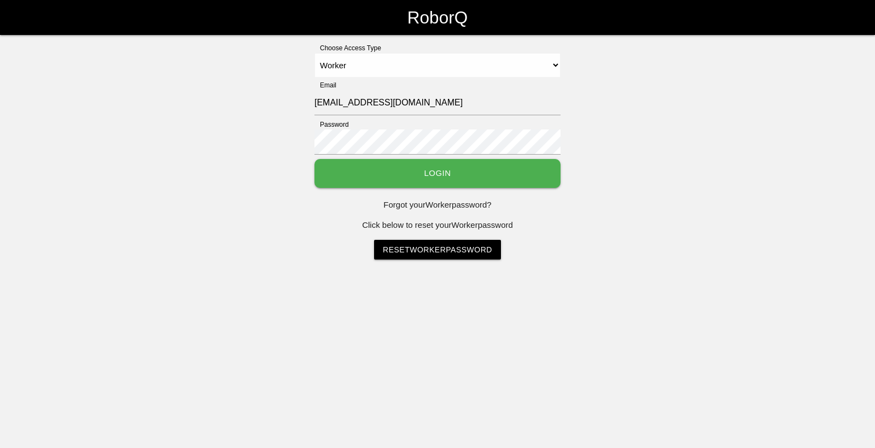
click at [435, 173] on button "Login" at bounding box center [437, 173] width 246 height 29
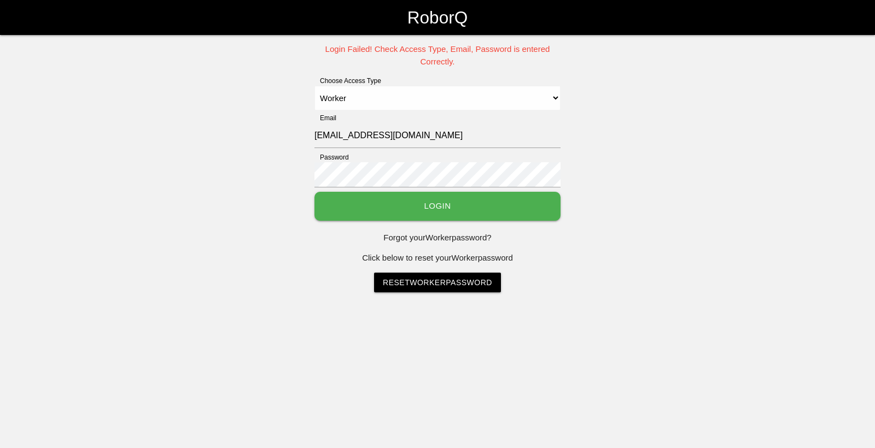
click at [441, 205] on button "Login" at bounding box center [437, 206] width 246 height 29
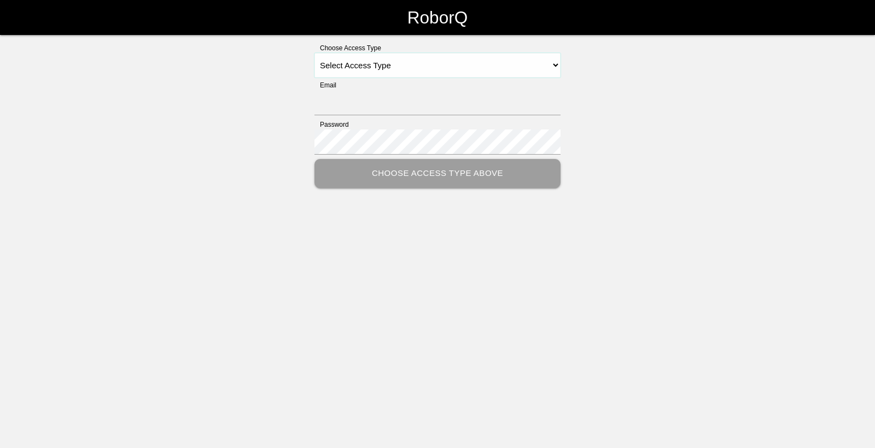
click at [555, 64] on select "Select Access Type Admin Customer Supervisor Worker" at bounding box center [437, 65] width 246 height 25
select select "Worker"
click at [314, 53] on select "Select Access Type Admin Customer Supervisor Worker" at bounding box center [437, 65] width 246 height 25
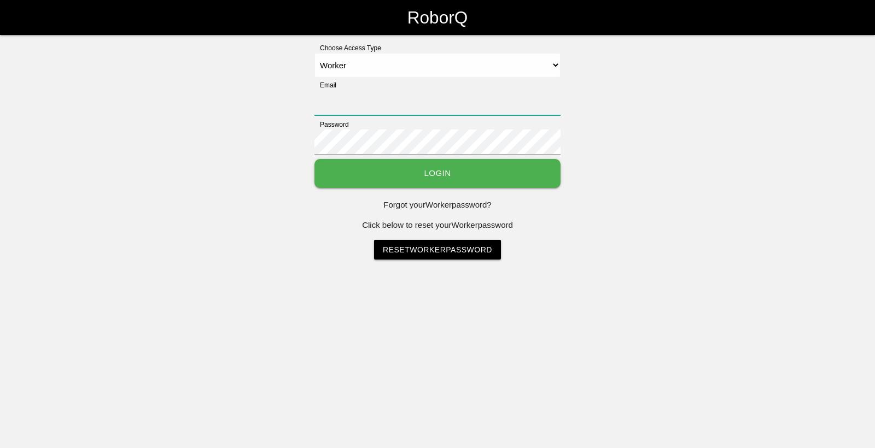
click at [376, 108] on input "Email" at bounding box center [437, 102] width 246 height 25
type input "[EMAIL_ADDRESS][DOMAIN_NAME]"
click at [556, 65] on select "Select Access Type Admin Customer Supervisor Worker" at bounding box center [437, 65] width 246 height 25
click at [314, 53] on select "Select Access Type Admin Customer Supervisor Worker" at bounding box center [437, 65] width 246 height 25
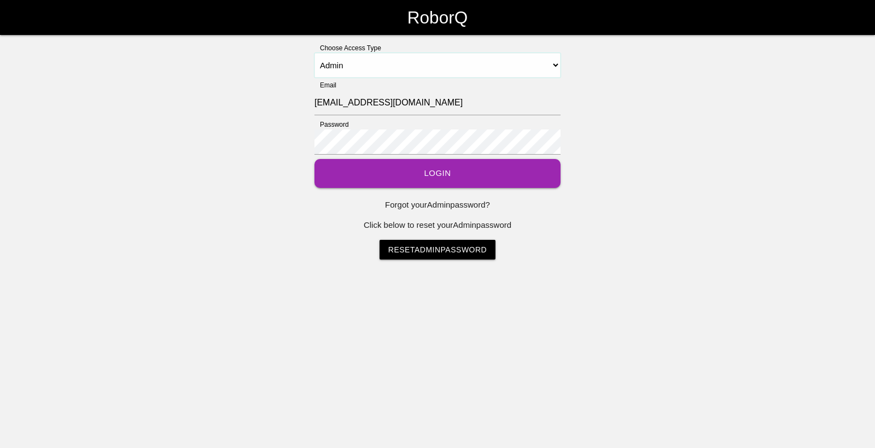
click at [557, 64] on select "Select Access Type Admin Customer Supervisor Worker" at bounding box center [437, 65] width 246 height 25
click at [243, 155] on div "Choose Access Type Select Access Type Admin Customer Supervisor Worker Email sf…" at bounding box center [437, 151] width 875 height 217
click at [314, 159] on button "Login" at bounding box center [437, 173] width 246 height 29
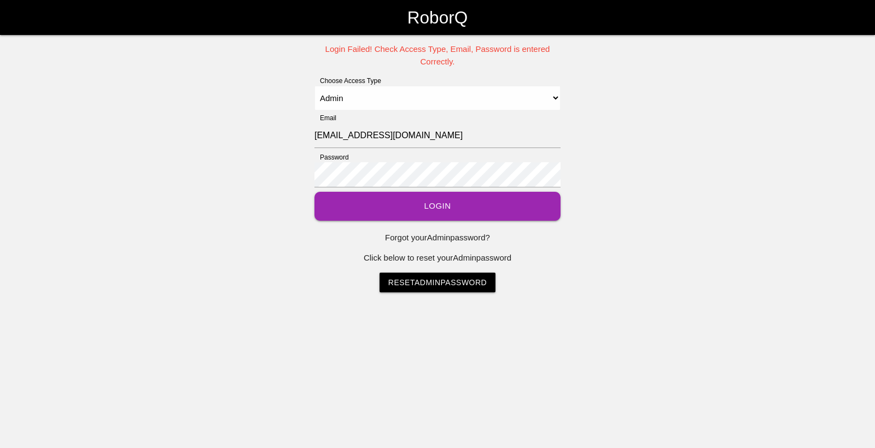
click at [408, 202] on button "Login" at bounding box center [437, 206] width 246 height 29
click at [307, 177] on div "Login Failed! Check Access Type, Email, Password is entered Correctly. Choose A…" at bounding box center [437, 167] width 875 height 249
click at [557, 96] on select "Select Access Type Admin Customer Supervisor Worker" at bounding box center [437, 98] width 246 height 25
select select "Worker"
click at [314, 86] on select "Select Access Type Admin Customer Supervisor Worker" at bounding box center [437, 98] width 246 height 25
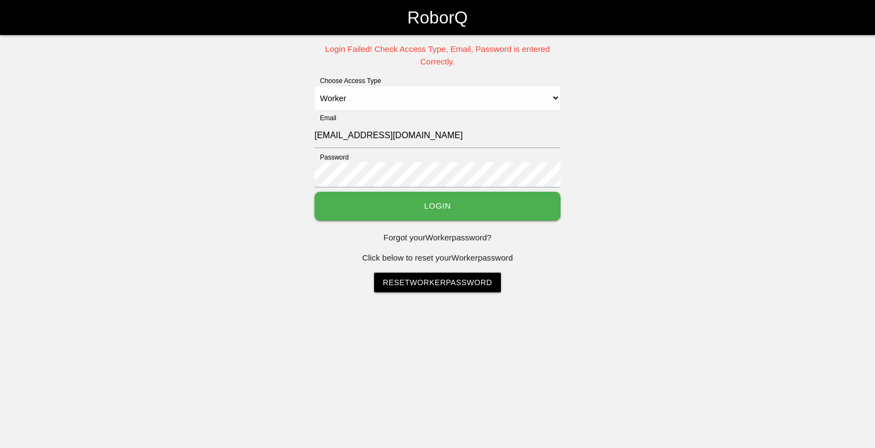
click at [423, 205] on button "Login" at bounding box center [437, 206] width 246 height 29
click at [314, 192] on button "Login" at bounding box center [437, 206] width 246 height 29
click at [670, 141] on div "Login Failed! Check Access Type, Email, Password is entered Correctly. Choose A…" at bounding box center [437, 167] width 875 height 249
click at [501, 96] on select "Select Access Type Admin Customer Supervisor Worker" at bounding box center [437, 98] width 246 height 25
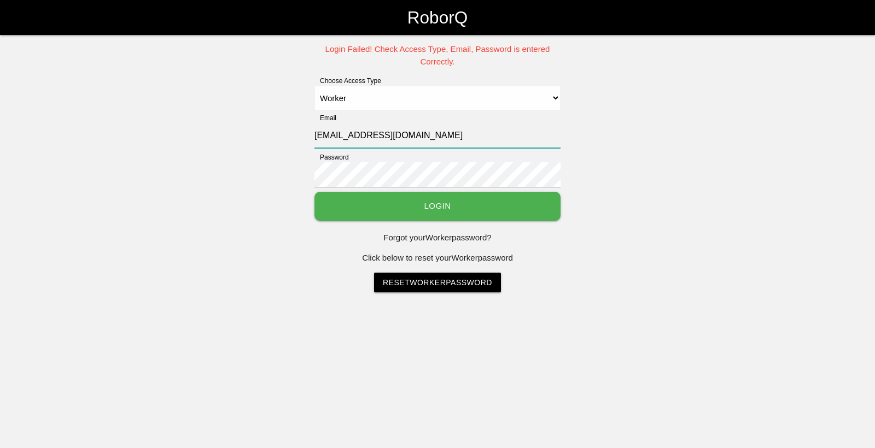
click at [458, 135] on input "[EMAIL_ADDRESS][DOMAIN_NAME]" at bounding box center [437, 135] width 246 height 25
click at [471, 84] on div "Choose Access Type Select Access Type Admin Customer Supervisor Worker" at bounding box center [437, 93] width 246 height 34
click at [485, 102] on select "Select Access Type Admin Customer Supervisor Worker" at bounding box center [437, 98] width 246 height 25
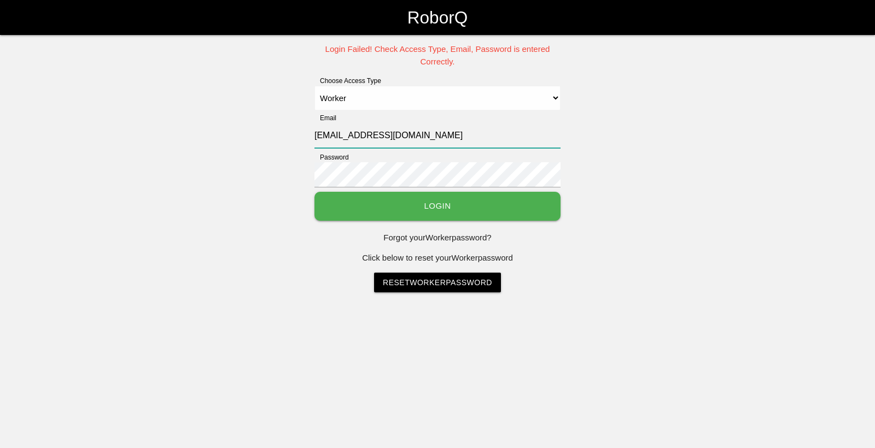
click at [393, 139] on input "[EMAIL_ADDRESS][DOMAIN_NAME]" at bounding box center [437, 135] width 246 height 25
click at [404, 134] on input "[EMAIL_ADDRESS][DOMAIN_NAME]" at bounding box center [437, 135] width 246 height 25
drag, startPoint x: 454, startPoint y: 137, endPoint x: 272, endPoint y: 136, distance: 181.6
click at [272, 136] on div "Login Failed! Check Access Type, Email, Password is entered Correctly. Choose A…" at bounding box center [437, 167] width 875 height 249
click at [497, 144] on input "[EMAIL_ADDRESS][DOMAIN_NAME]" at bounding box center [437, 135] width 246 height 25
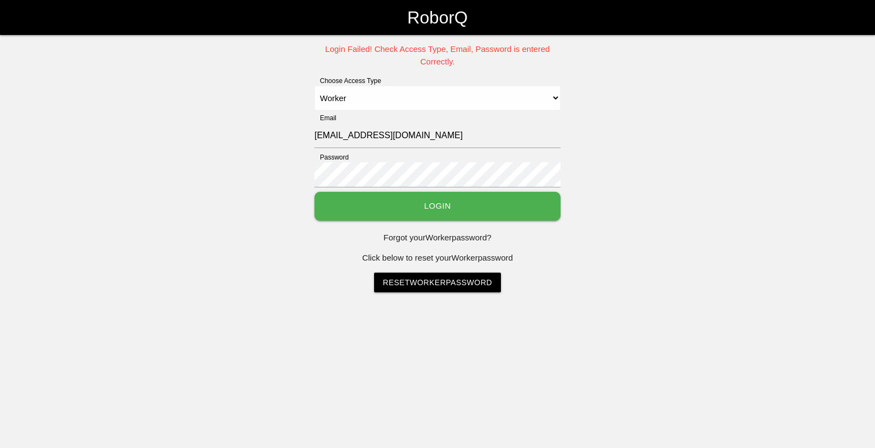
click at [310, 180] on div "Login Failed! Check Access Type, Email, Password is entered Correctly. Choose A…" at bounding box center [437, 167] width 875 height 249
drag, startPoint x: 789, startPoint y: 2, endPoint x: 544, endPoint y: 317, distance: 399.1
click at [544, 317] on html "RoborQ Login Failed! Check Access Type, Email, Password is entered Correctly. C…" at bounding box center [437, 173] width 875 height 347
click at [605, 347] on html "RoborQ Login Failed! Check Access Type, Email, Password is entered Correctly. C…" at bounding box center [437, 173] width 875 height 347
click at [444, 144] on input "[EMAIL_ADDRESS][DOMAIN_NAME]" at bounding box center [437, 135] width 246 height 25
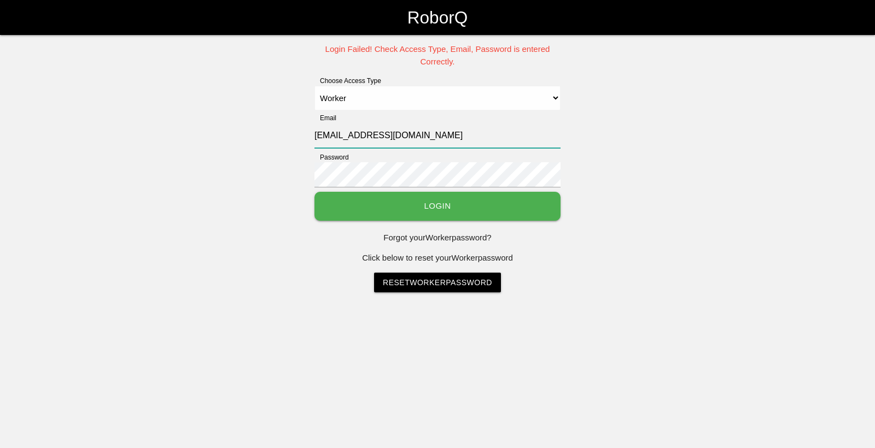
drag, startPoint x: 426, startPoint y: 137, endPoint x: 251, endPoint y: 135, distance: 174.5
click at [251, 135] on div "Login Failed! Check Access Type, Email, Password is entered Correctly. Choose A…" at bounding box center [437, 167] width 875 height 249
click at [681, 171] on div "Login Failed! Check Access Type, Email, Password is entered Correctly. Choose A…" at bounding box center [437, 167] width 875 height 249
click at [457, 284] on link "Reset Worker Password" at bounding box center [437, 283] width 127 height 20
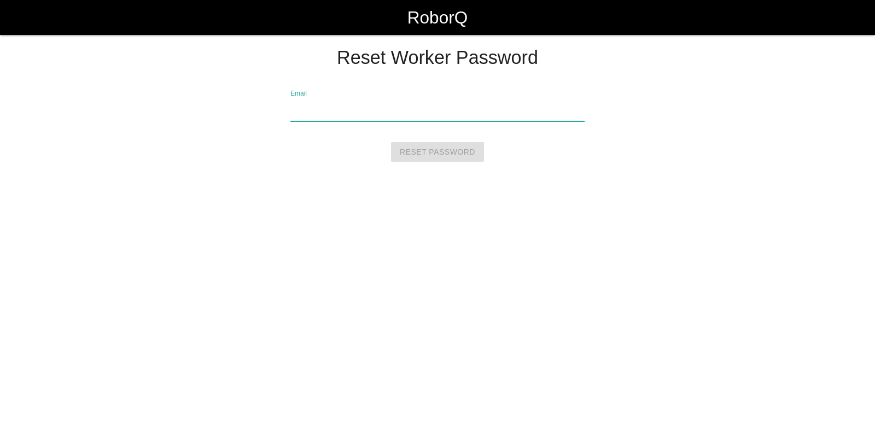
click at [325, 115] on input "Email" at bounding box center [437, 108] width 294 height 25
drag, startPoint x: 435, startPoint y: 109, endPoint x: 272, endPoint y: 106, distance: 163.0
click at [272, 106] on div "Reset Worker Password sflamco@big3precision.com Email Reset Password" at bounding box center [437, 109] width 613 height 123
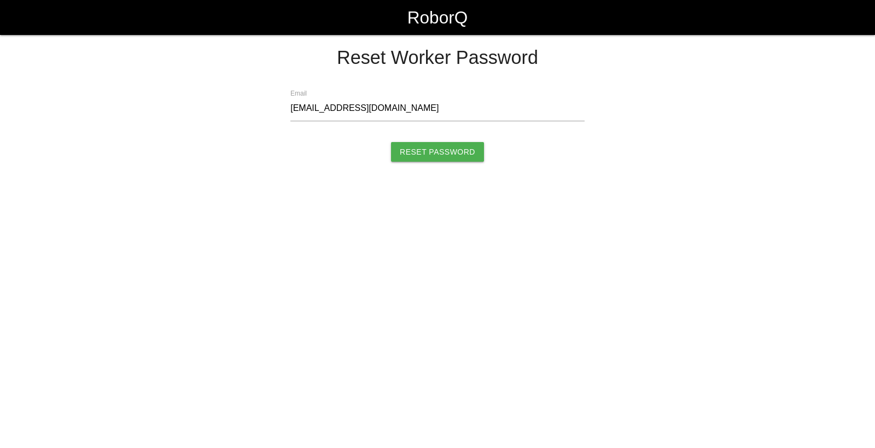
drag, startPoint x: 279, startPoint y: 314, endPoint x: 25, endPoint y: 96, distance: 335.1
click at [278, 225] on html "RoborQ Reset Worker Password sflamco@big3precision.com Email Reset Password" at bounding box center [437, 112] width 875 height 225
drag, startPoint x: 424, startPoint y: 107, endPoint x: 199, endPoint y: 108, distance: 224.8
click at [199, 108] on div "Reset Worker Password sflamco@big3precision.com Email Reset Password" at bounding box center [437, 109] width 613 height 123
type input "bstromain@big3precision.com"
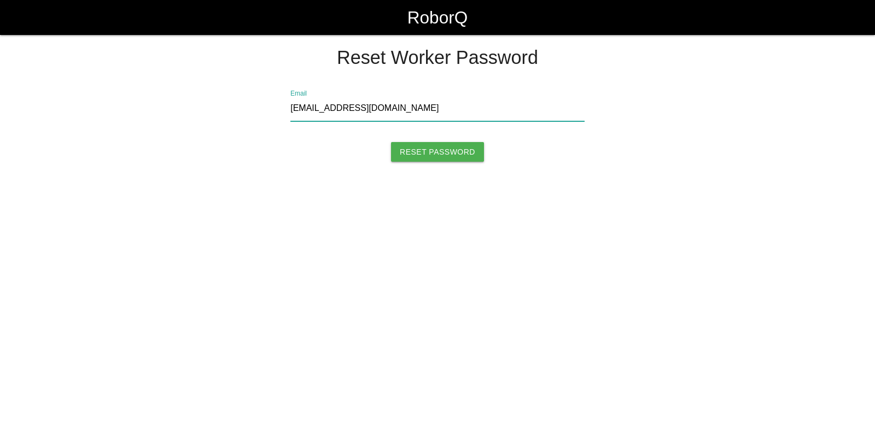
click at [435, 119] on input "bstromain@big3precision.com" at bounding box center [437, 108] width 294 height 25
drag, startPoint x: 447, startPoint y: 112, endPoint x: 146, endPoint y: 125, distance: 301.1
click at [146, 125] on div "Reset Worker Password bstromain@big3precision.com Email Reset Password" at bounding box center [437, 109] width 613 height 123
click at [119, 134] on div "Reset Worker Password bstromain@big3precision.com Email Reset Password" at bounding box center [437, 109] width 875 height 123
click at [102, 136] on div "Reset Worker Password bstromain@big3precision.com Email Reset Password" at bounding box center [437, 109] width 875 height 123
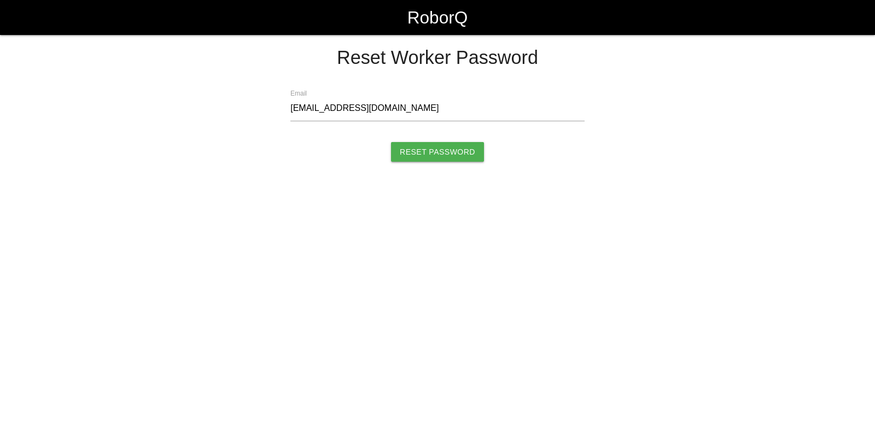
click at [206, 198] on html "RoborQ Reset Worker Password bstromain@big3precision.com Email Reset Password" at bounding box center [437, 112] width 875 height 225
click at [537, 225] on html "RoborQ Reset Worker Password bstromain@big3precision.com Email Reset Password" at bounding box center [437, 112] width 875 height 225
click at [623, 77] on div "Reset Worker Password bstromain@big3precision.com Email Reset Password" at bounding box center [437, 109] width 613 height 123
drag, startPoint x: 798, startPoint y: 0, endPoint x: 578, endPoint y: 167, distance: 276.3
click at [579, 167] on div "Reset Worker Password bstromain@big3precision.com Email Reset Password" at bounding box center [437, 109] width 613 height 123
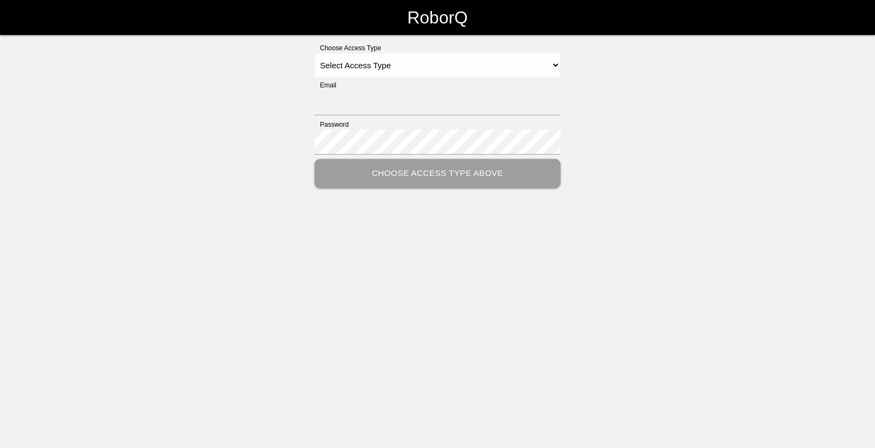
click at [796, 6] on div "RoborQ" at bounding box center [437, 17] width 875 height 35
click at [543, 62] on select "Select Access Type Admin Customer Supervisor Worker" at bounding box center [437, 65] width 246 height 25
select select "Worker"
click at [314, 53] on select "Select Access Type Admin Customer Supervisor Worker" at bounding box center [437, 65] width 246 height 25
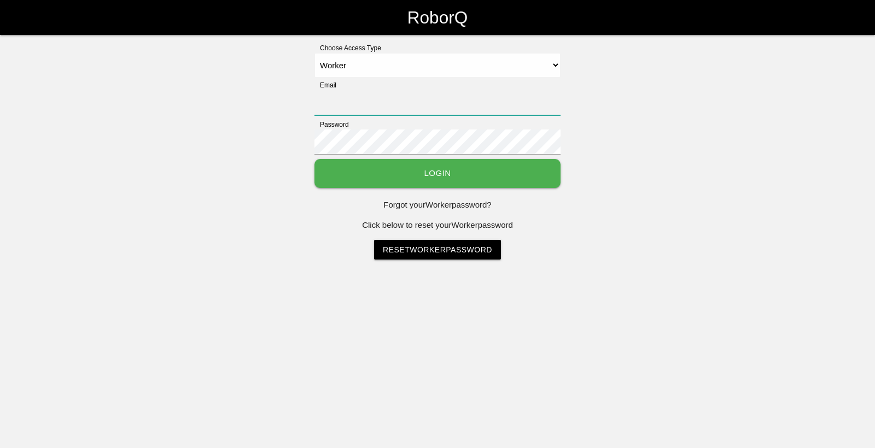
click at [365, 111] on input "Email" at bounding box center [437, 102] width 246 height 25
type input "[EMAIL_ADDRESS][DOMAIN_NAME]"
drag, startPoint x: 442, startPoint y: 101, endPoint x: 245, endPoint y: 98, distance: 197.5
click at [245, 98] on div "Choose Access Type Select Access Type Admin Customer Supervisor Worker Email [E…" at bounding box center [437, 151] width 875 height 217
drag, startPoint x: 426, startPoint y: 102, endPoint x: 267, endPoint y: 102, distance: 158.1
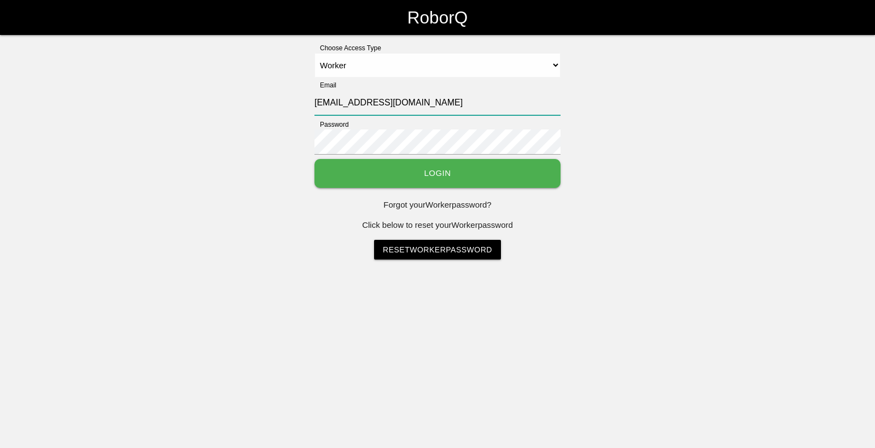
click at [267, 102] on div "Choose Access Type Select Access Type Admin Customer Supervisor Worker Email [E…" at bounding box center [437, 151] width 875 height 217
click at [716, 203] on div "Choose Access Type Select Access Type Admin Customer Supervisor Worker Email [E…" at bounding box center [437, 151] width 875 height 217
click at [708, 189] on div "Choose Access Type Select Access Type Admin Customer Supervisor Worker Email [E…" at bounding box center [437, 151] width 875 height 217
